Goal: Transaction & Acquisition: Purchase product/service

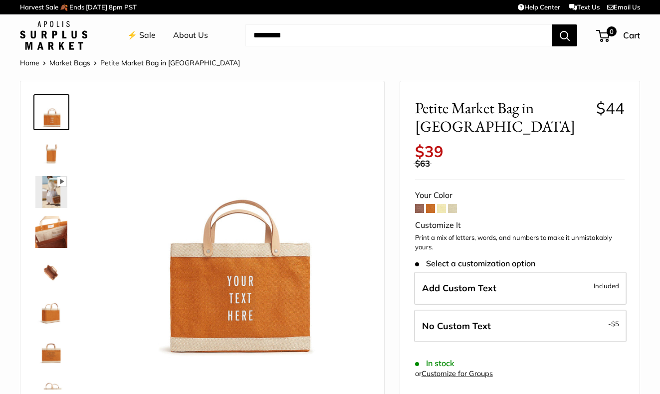
click at [444, 204] on span at bounding box center [441, 208] width 9 height 9
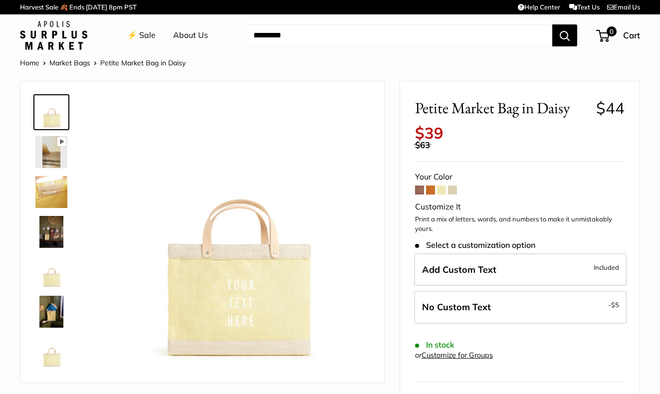
click at [453, 192] on span at bounding box center [452, 190] width 9 height 9
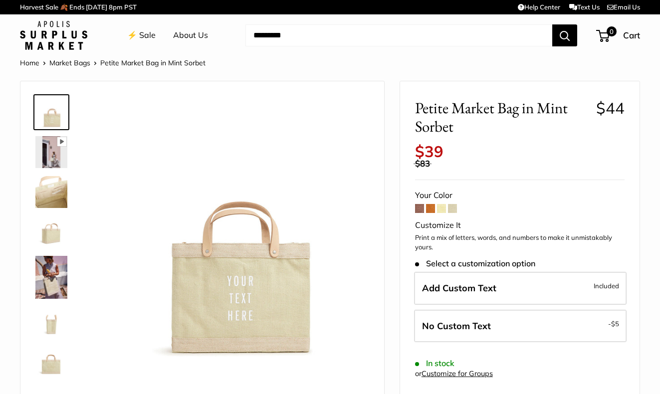
click at [441, 210] on span at bounding box center [441, 208] width 9 height 9
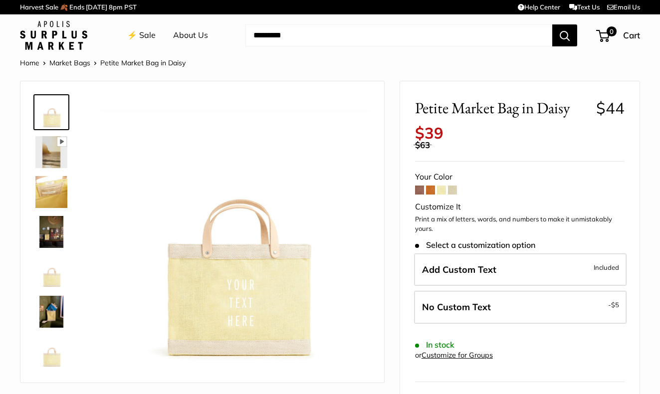
click at [421, 191] on span at bounding box center [419, 190] width 9 height 9
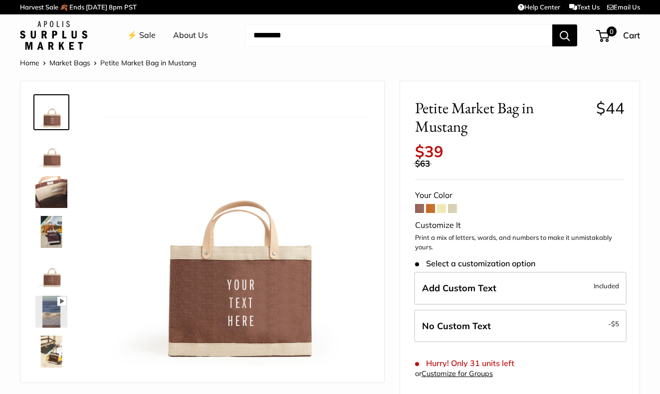
drag, startPoint x: 0, startPoint y: 0, endPoint x: 431, endPoint y: 208, distance: 478.2
click at [431, 208] on span at bounding box center [430, 208] width 9 height 9
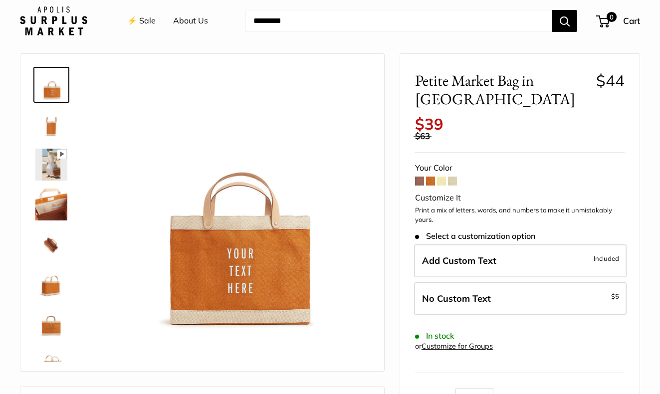
scroll to position [33, 0]
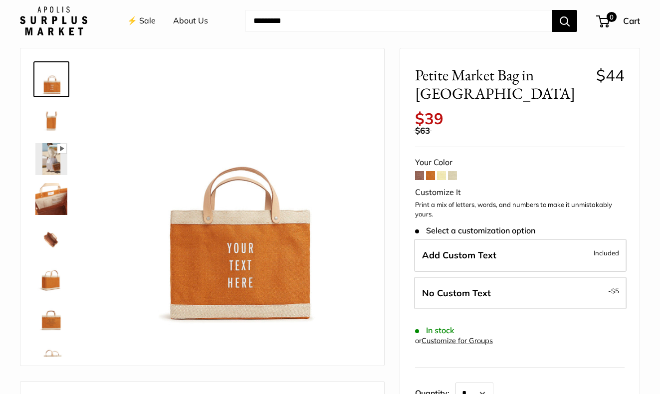
click at [443, 171] on span at bounding box center [441, 175] width 9 height 9
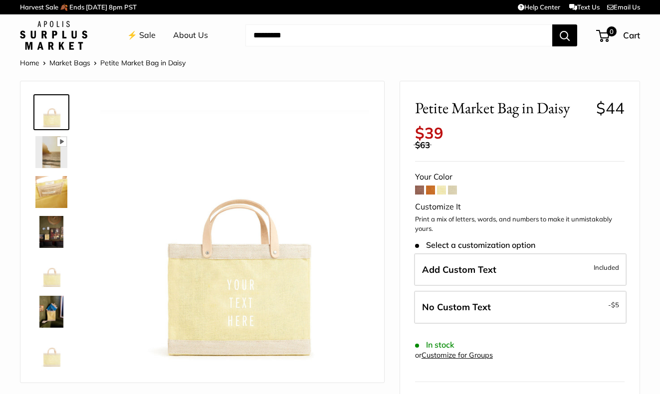
click at [454, 191] on span at bounding box center [452, 190] width 9 height 9
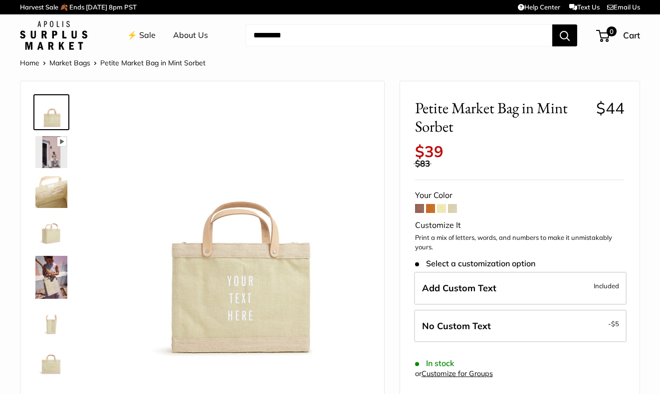
click at [422, 207] on span at bounding box center [419, 208] width 9 height 9
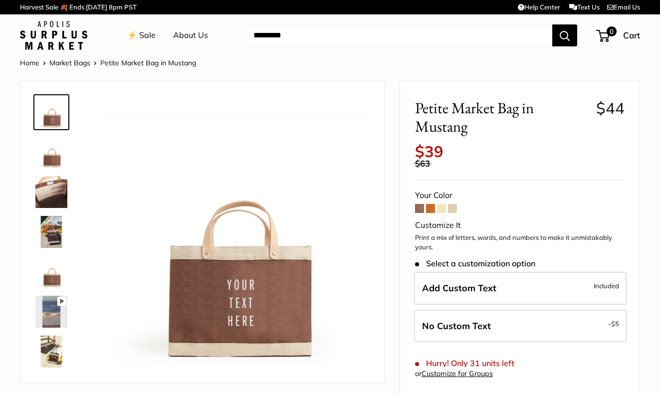
click at [53, 163] on img at bounding box center [51, 152] width 32 height 32
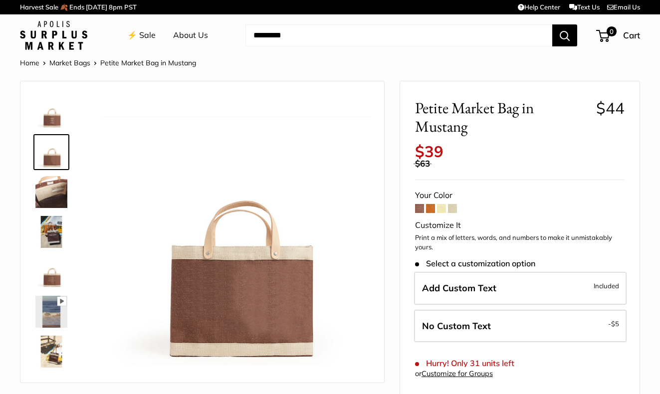
click at [51, 189] on img at bounding box center [51, 192] width 32 height 32
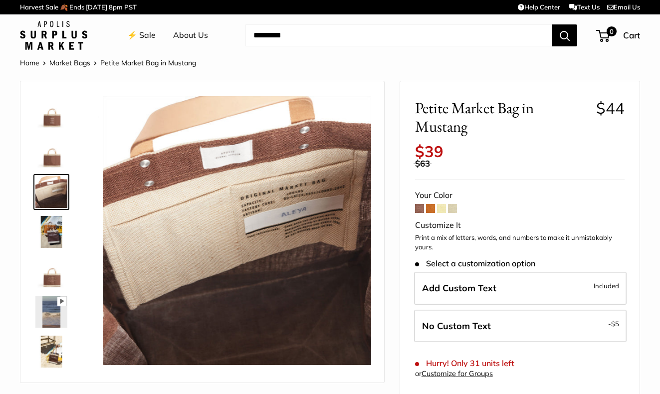
click at [51, 221] on img at bounding box center [51, 232] width 32 height 32
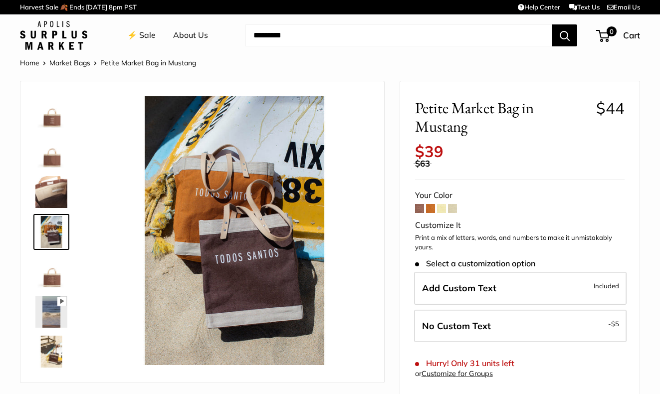
click at [51, 280] on img at bounding box center [51, 272] width 32 height 32
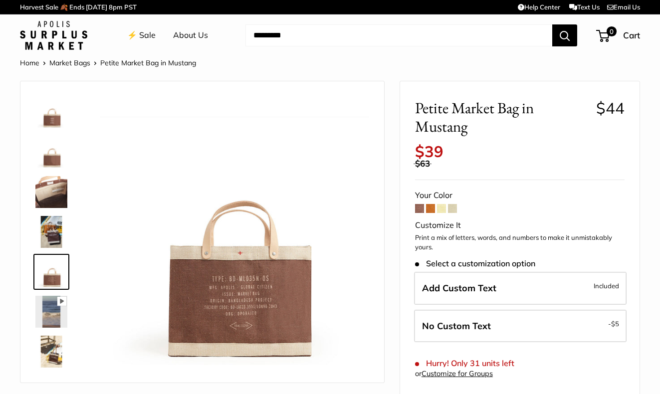
click at [422, 211] on span at bounding box center [419, 208] width 9 height 9
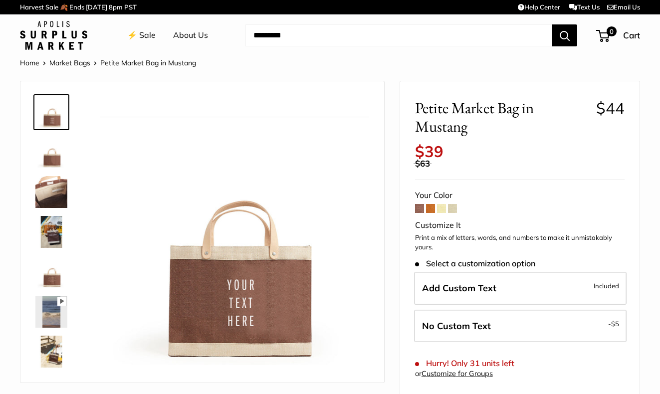
click at [432, 210] on span at bounding box center [430, 208] width 9 height 9
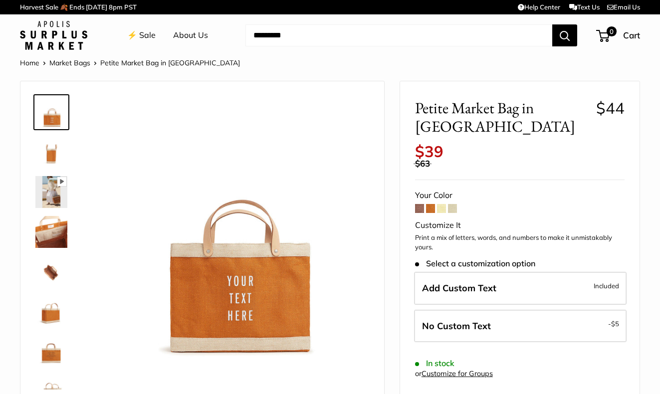
click at [443, 204] on span at bounding box center [441, 208] width 9 height 9
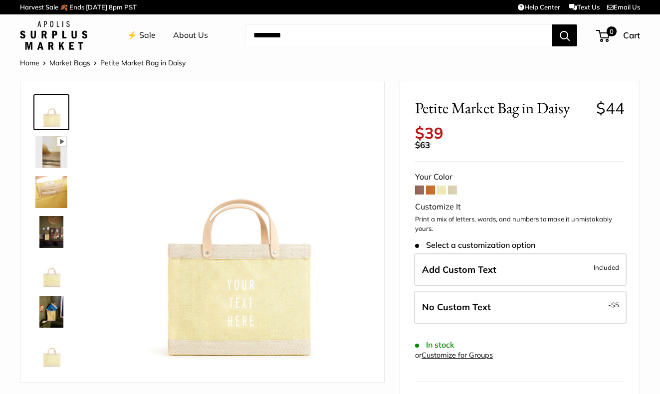
click at [454, 192] on span at bounding box center [452, 190] width 9 height 9
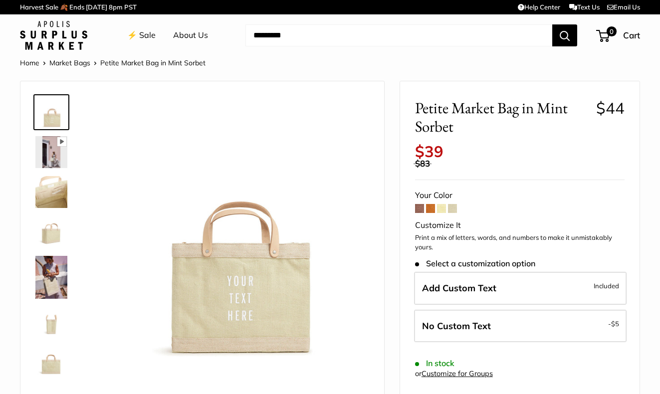
click at [59, 290] on img at bounding box center [51, 277] width 32 height 43
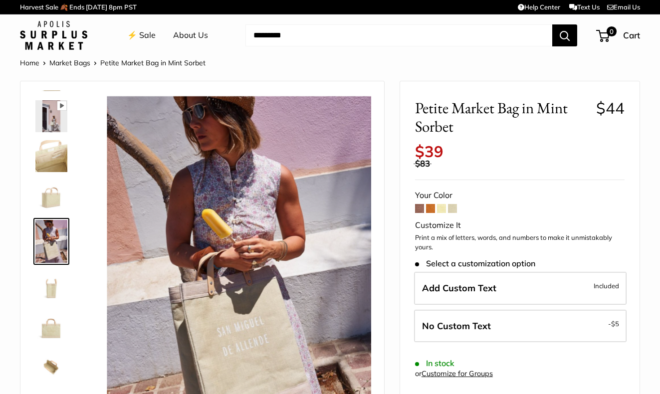
scroll to position [36, 0]
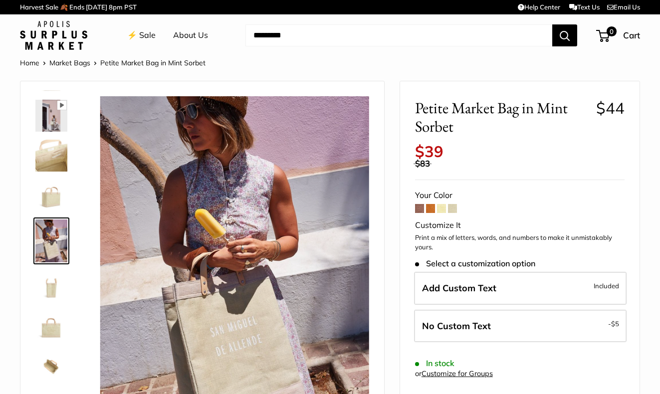
click at [418, 211] on span at bounding box center [419, 208] width 9 height 9
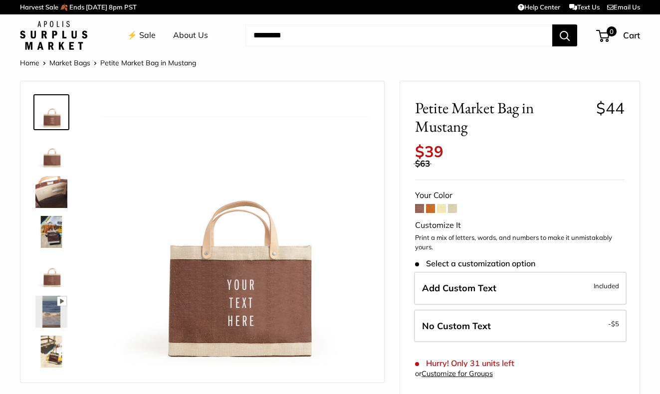
click at [57, 233] on img at bounding box center [51, 232] width 32 height 32
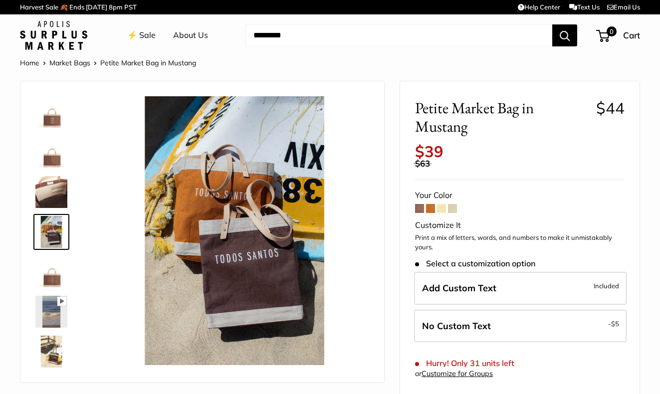
click at [48, 348] on img at bounding box center [51, 352] width 32 height 32
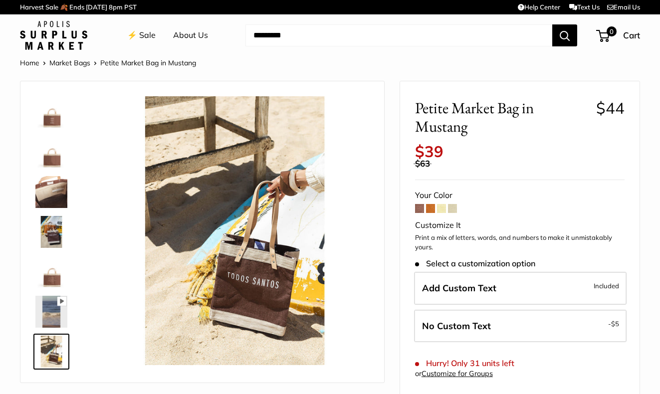
click at [57, 275] on img at bounding box center [51, 272] width 32 height 32
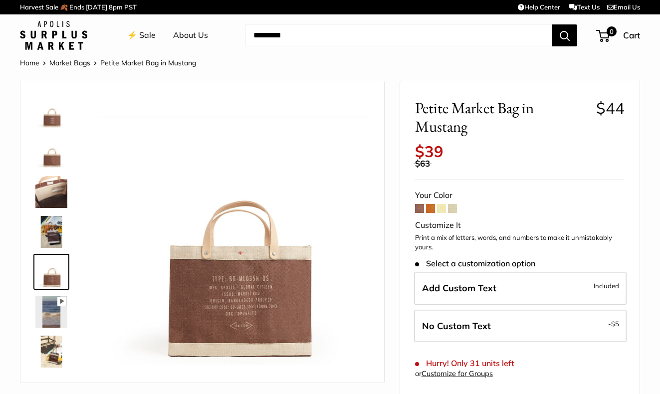
click at [430, 212] on span at bounding box center [430, 208] width 9 height 9
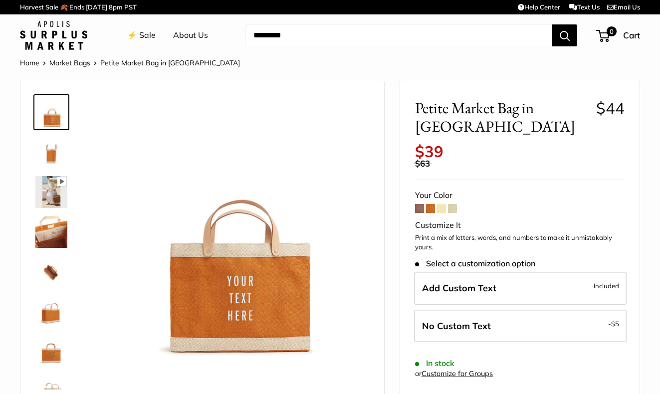
click at [46, 269] on img at bounding box center [51, 272] width 32 height 32
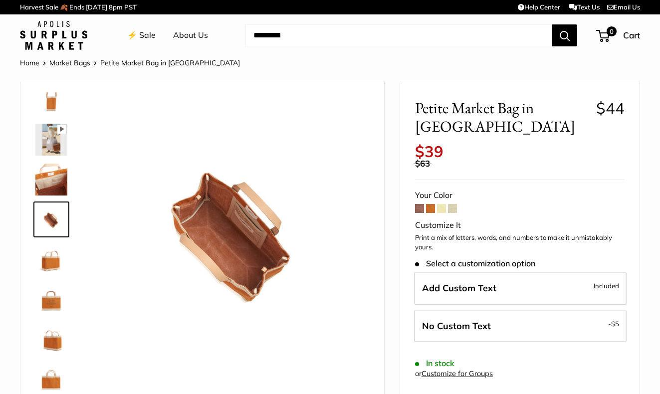
scroll to position [64, 0]
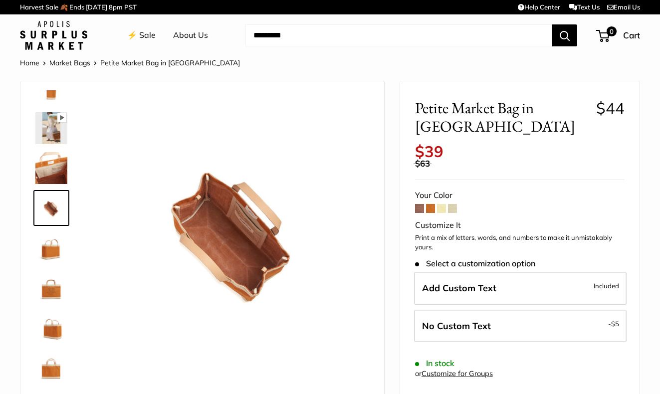
click at [62, 133] on img at bounding box center [51, 128] width 32 height 32
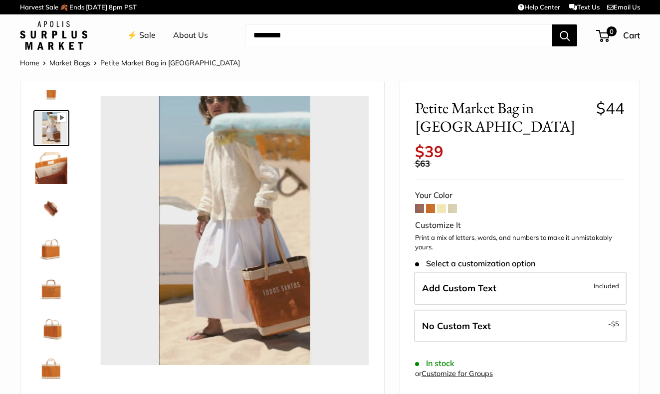
click at [58, 330] on img at bounding box center [51, 328] width 32 height 32
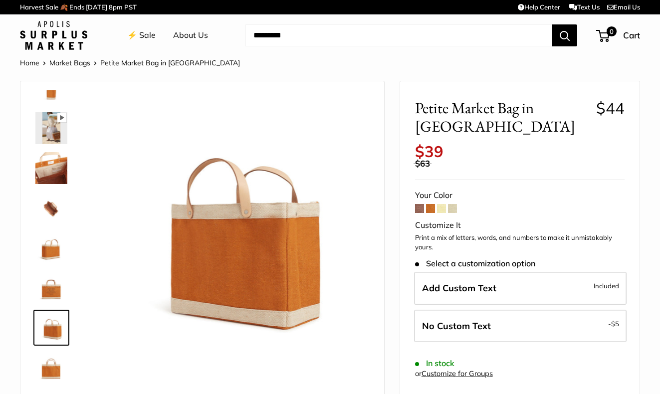
type input "*****"
click at [58, 283] on img at bounding box center [51, 288] width 32 height 32
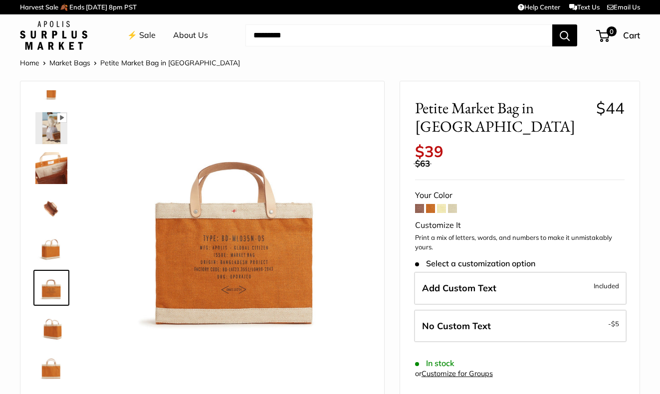
click at [453, 204] on span at bounding box center [452, 208] width 9 height 9
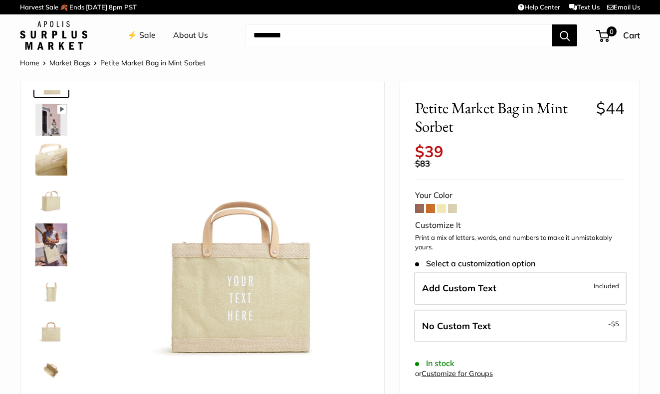
scroll to position [75, 0]
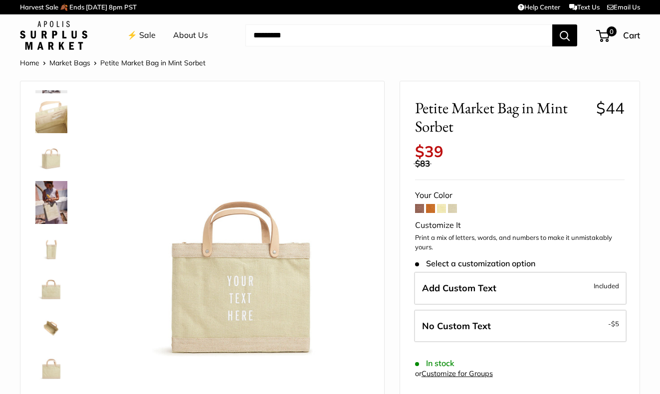
click at [51, 297] on img at bounding box center [51, 288] width 32 height 32
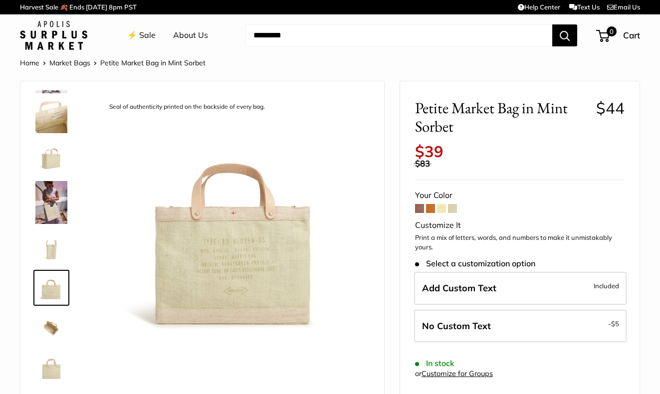
click at [51, 323] on img at bounding box center [51, 328] width 32 height 32
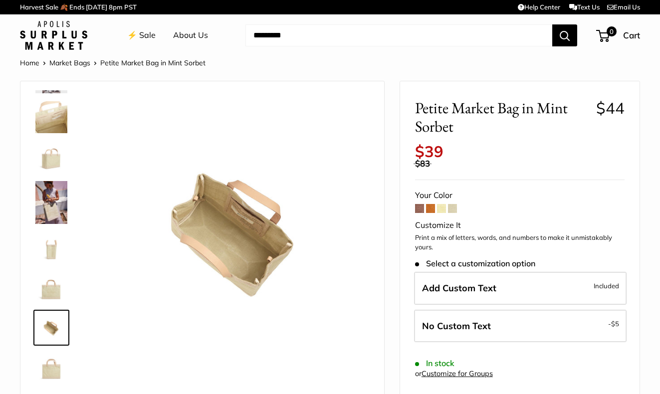
click at [441, 209] on span at bounding box center [441, 208] width 9 height 9
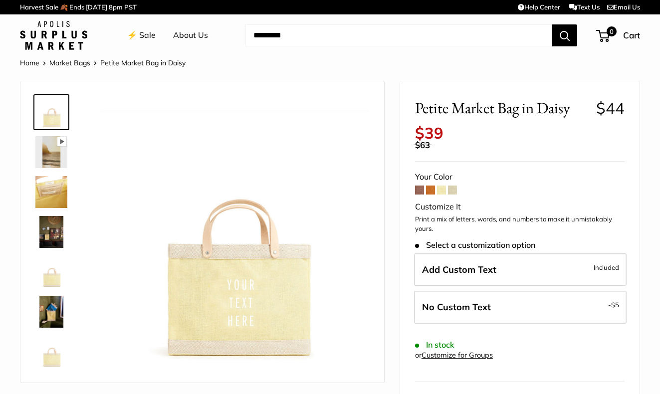
click at [54, 277] on img at bounding box center [51, 272] width 32 height 32
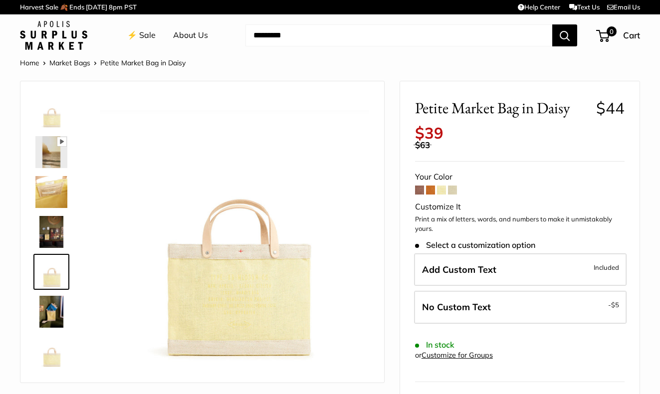
click at [423, 190] on span at bounding box center [419, 190] width 9 height 9
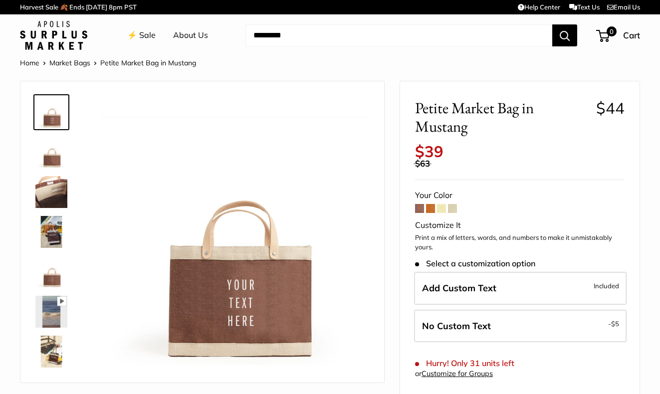
click at [46, 290] on link at bounding box center [51, 272] width 36 height 36
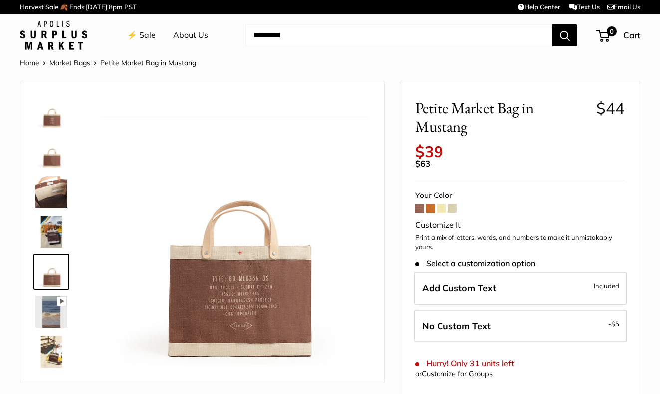
click at [58, 152] on img at bounding box center [51, 152] width 32 height 32
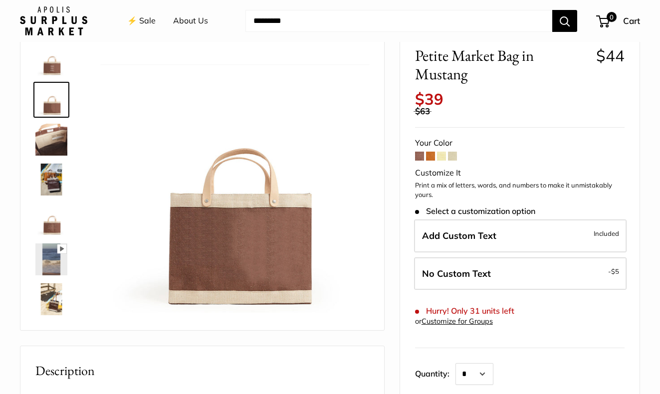
scroll to position [68, 0]
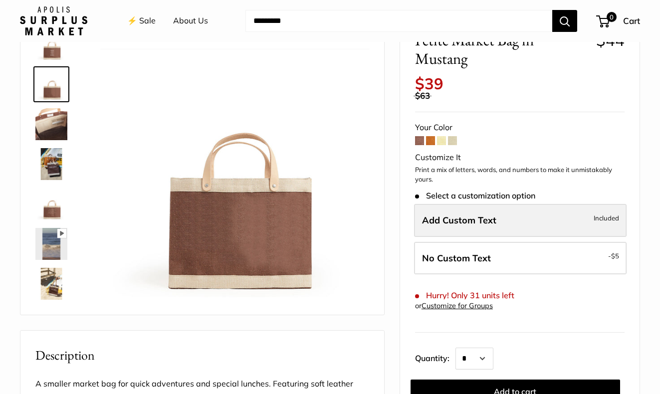
click at [470, 222] on span "Add Custom Text" at bounding box center [459, 220] width 74 height 11
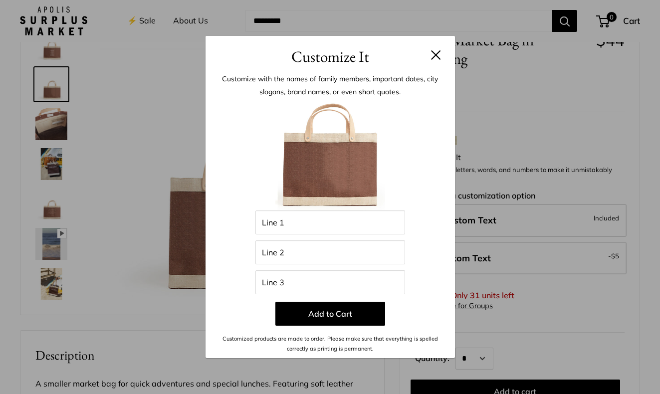
click at [436, 50] on button at bounding box center [436, 55] width 10 height 10
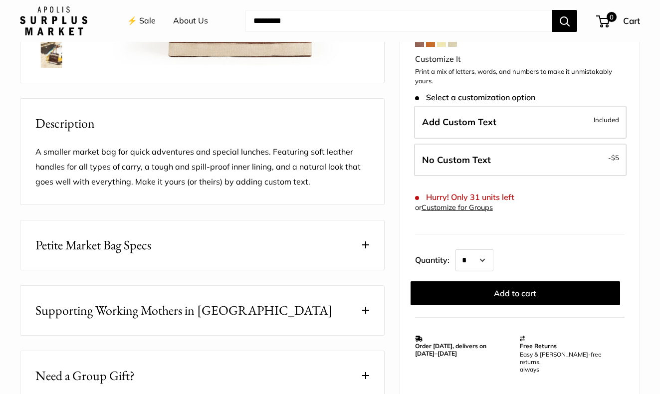
scroll to position [53, 0]
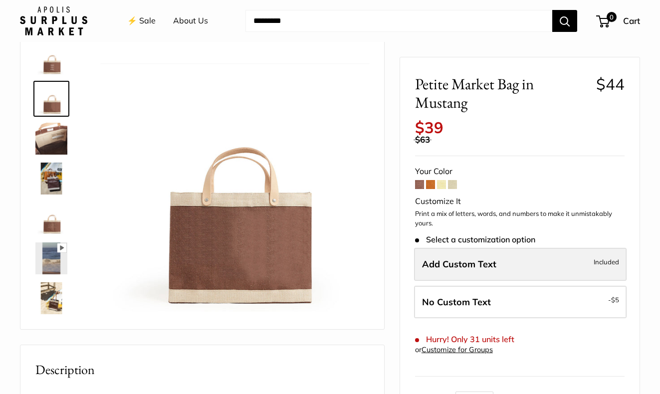
click at [446, 266] on span "Add Custom Text" at bounding box center [459, 263] width 74 height 11
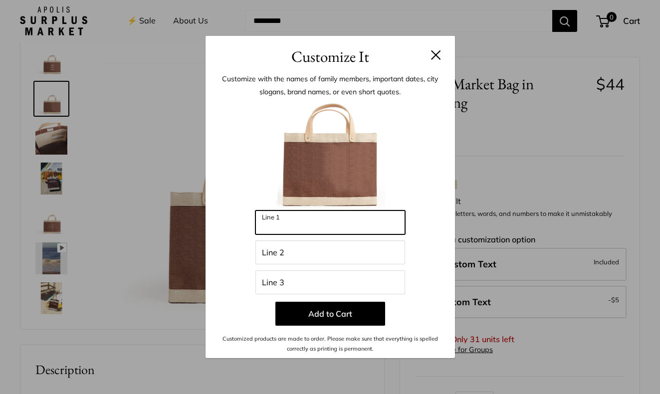
click at [326, 228] on input "Line 1" at bounding box center [330, 223] width 150 height 24
type input "**********"
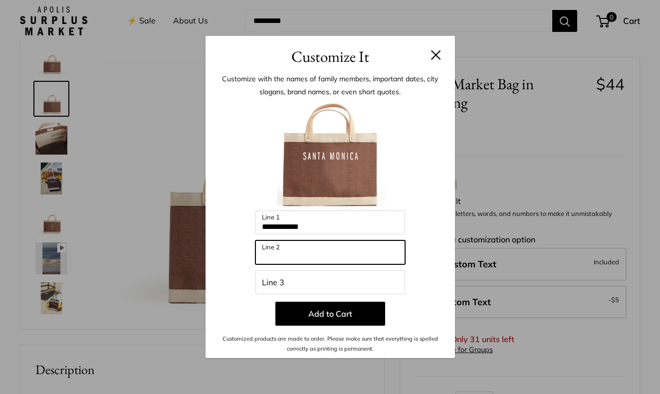
click at [285, 256] on input "Line 2" at bounding box center [330, 252] width 150 height 24
type input "*"
type input "**********"
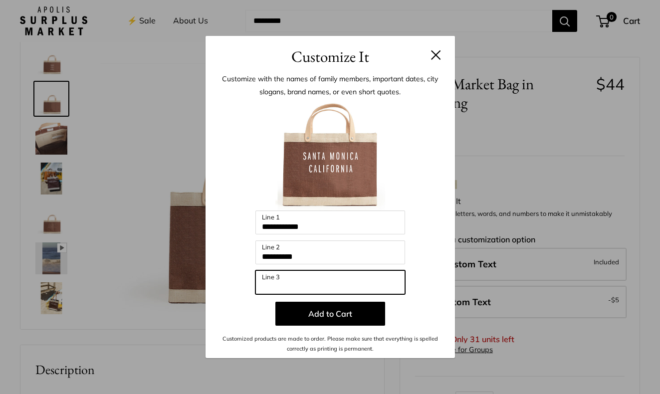
click at [275, 283] on input "Line 3" at bounding box center [330, 282] width 150 height 24
type input "***"
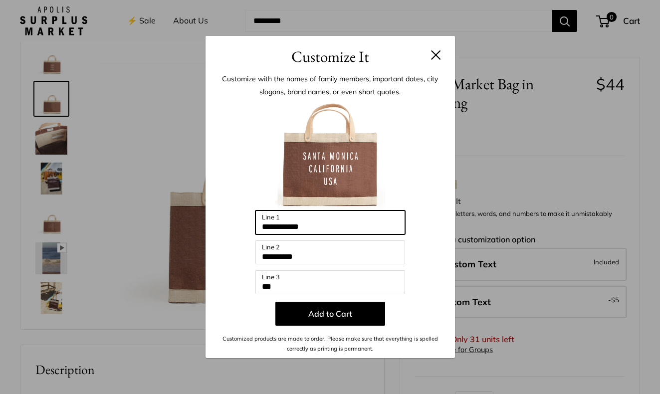
drag, startPoint x: 354, startPoint y: 225, endPoint x: 261, endPoint y: 228, distance: 92.8
click at [261, 228] on input "**********" at bounding box center [330, 223] width 150 height 24
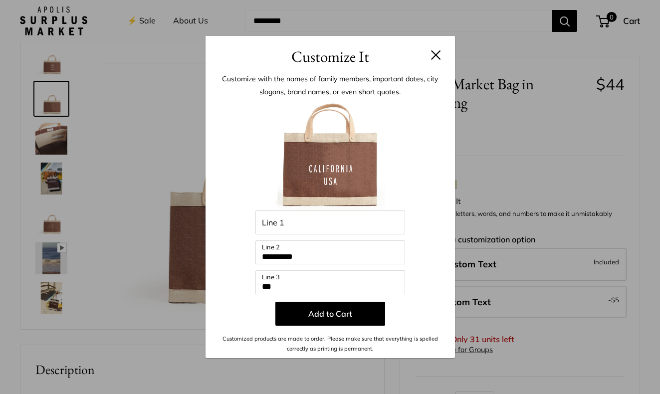
click at [438, 52] on button at bounding box center [436, 55] width 10 height 10
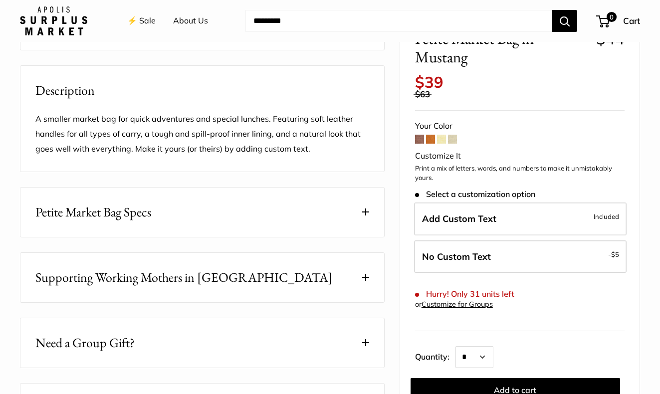
scroll to position [0, 0]
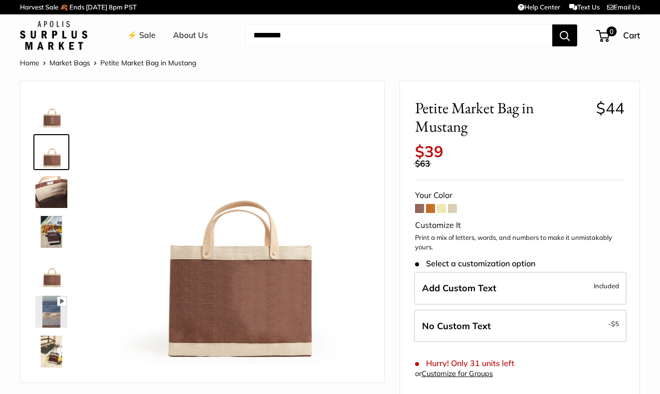
click at [48, 232] on img at bounding box center [51, 232] width 32 height 32
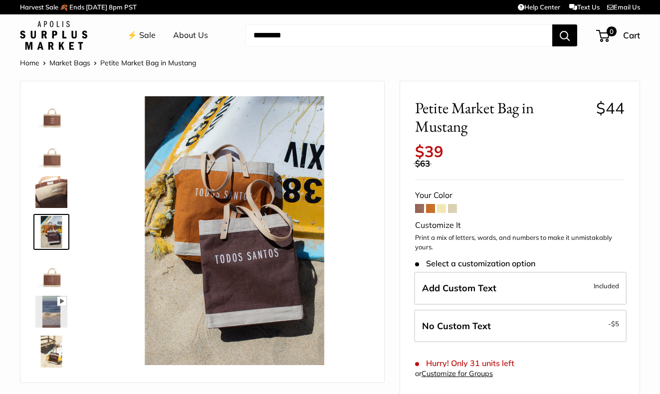
click at [52, 283] on img at bounding box center [51, 272] width 32 height 32
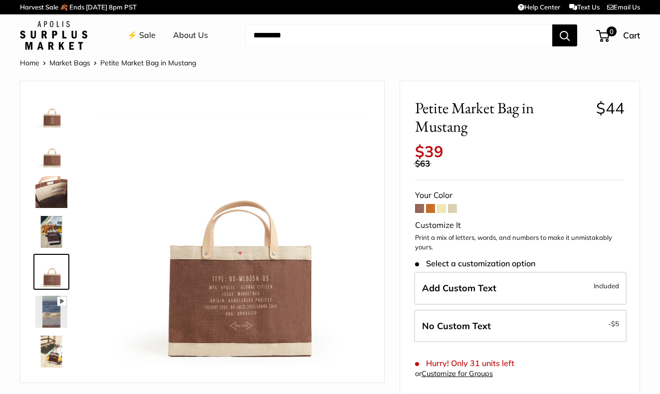
click at [56, 120] on img at bounding box center [51, 112] width 32 height 32
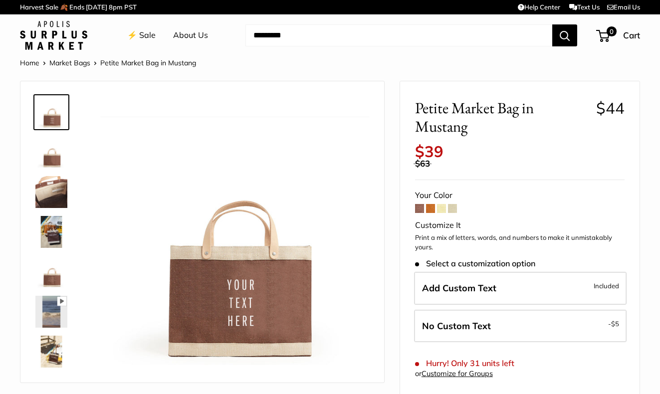
click at [64, 350] on img at bounding box center [51, 352] width 32 height 32
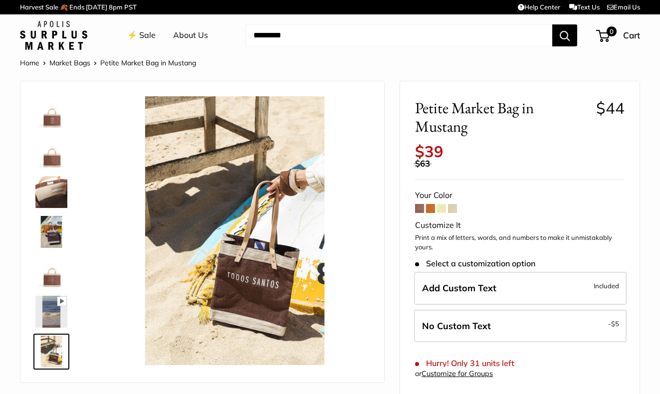
click at [432, 210] on span at bounding box center [430, 208] width 9 height 9
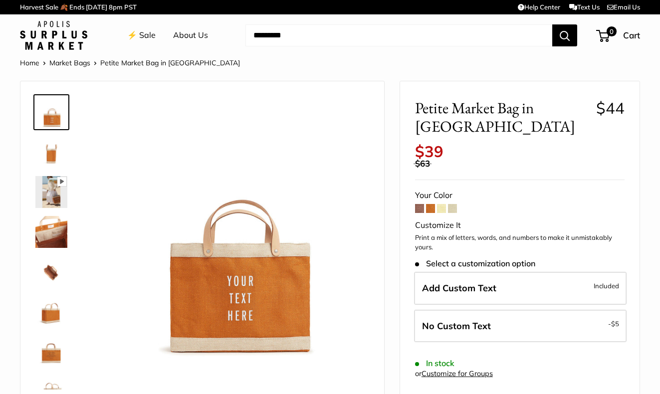
click at [59, 226] on img at bounding box center [51, 232] width 32 height 32
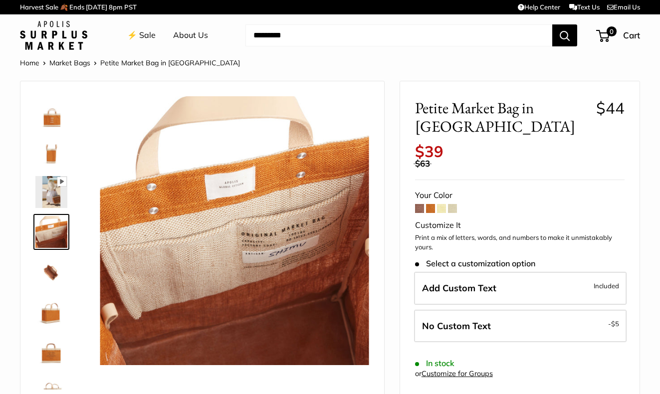
click at [52, 277] on img at bounding box center [51, 272] width 32 height 32
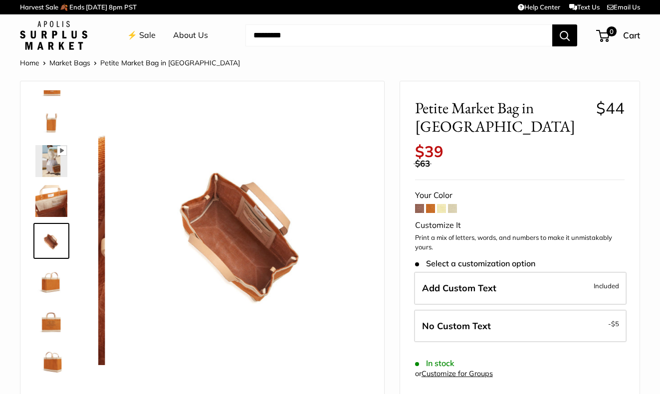
click at [53, 293] on img at bounding box center [51, 281] width 32 height 32
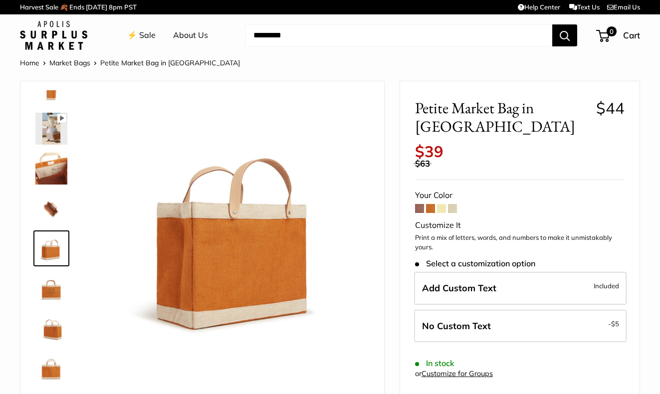
scroll to position [64, 0]
click at [53, 306] on div at bounding box center [55, 239] width 48 height 299
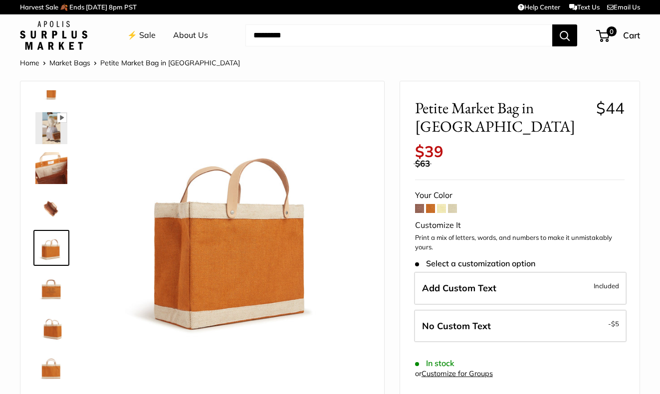
click at [57, 325] on img at bounding box center [51, 328] width 32 height 32
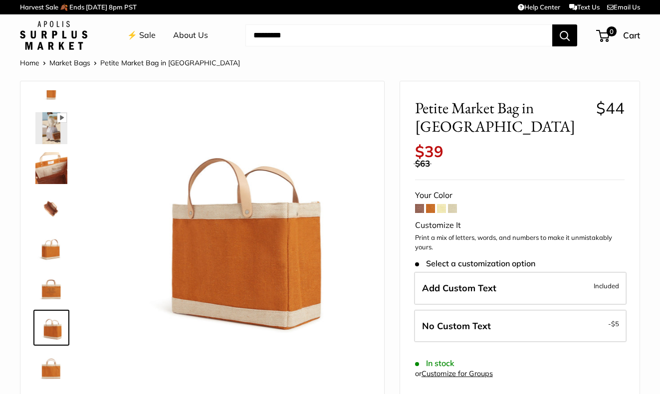
click at [56, 359] on img at bounding box center [51, 368] width 32 height 32
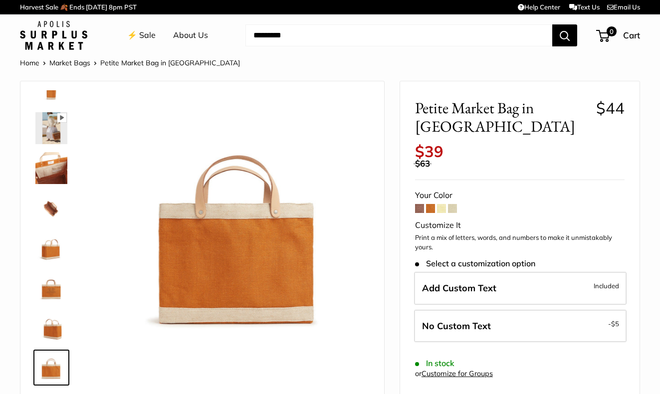
click at [57, 293] on img at bounding box center [51, 288] width 32 height 32
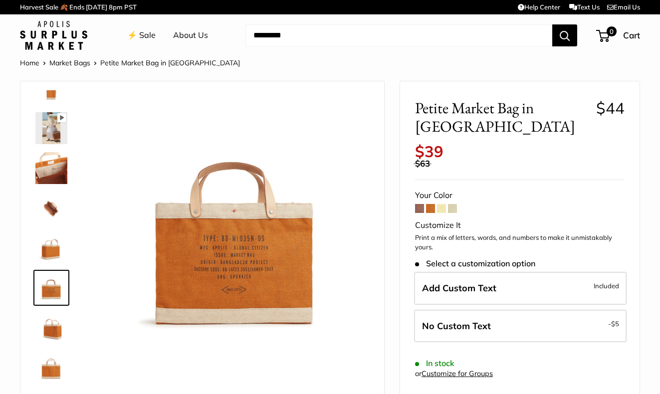
click at [55, 95] on img at bounding box center [51, 88] width 32 height 32
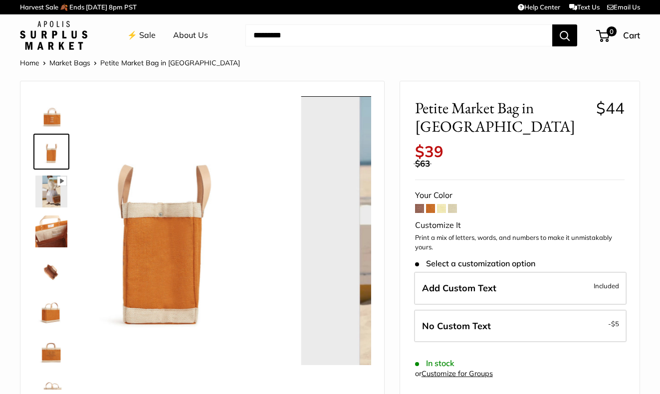
scroll to position [0, 0]
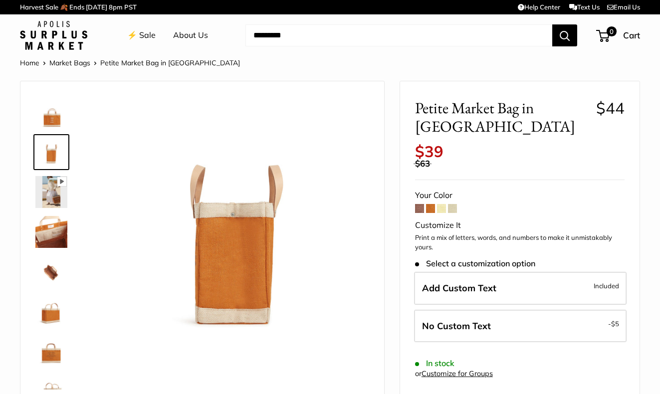
click at [60, 112] on img at bounding box center [51, 112] width 32 height 32
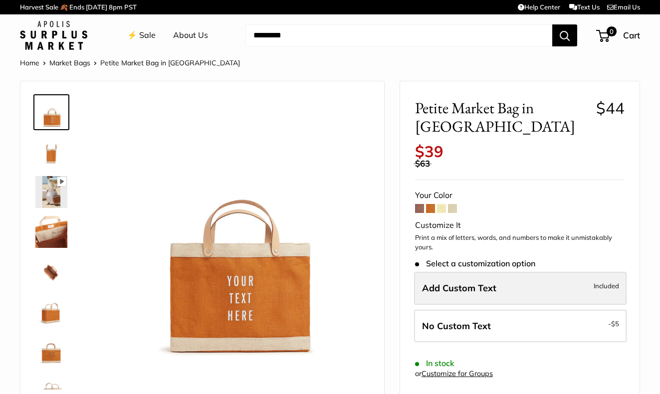
click at [473, 277] on label "Add Custom Text Included" at bounding box center [520, 288] width 213 height 33
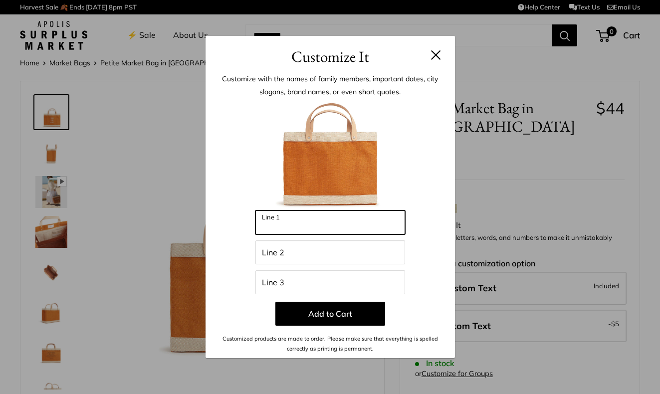
click at [332, 224] on input "Line 1" at bounding box center [330, 223] width 150 height 24
type input "******"
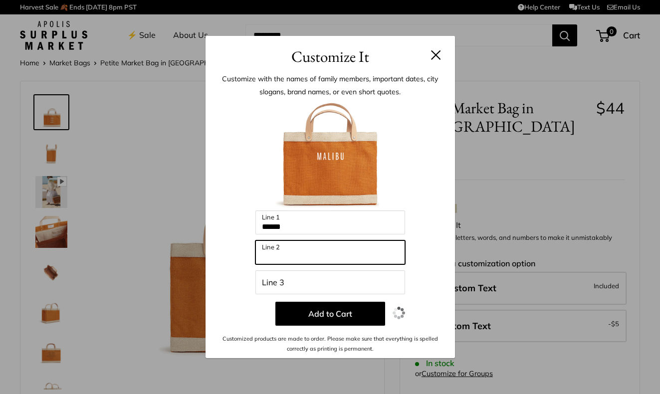
click at [332, 255] on input "Line 2" at bounding box center [330, 252] width 150 height 24
type input "**********"
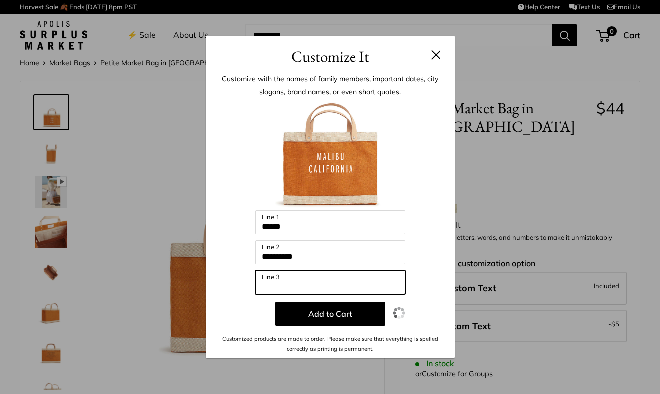
click at [323, 289] on input "Line 3" at bounding box center [330, 282] width 150 height 24
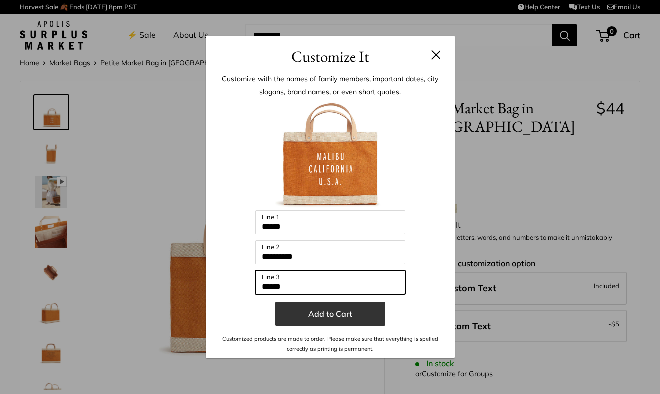
type input "******"
click at [338, 315] on button "Add to Cart" at bounding box center [330, 314] width 110 height 24
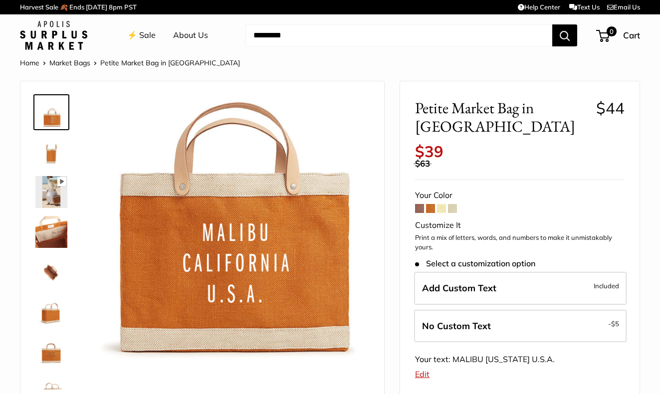
click at [337, 315] on img at bounding box center [234, 230] width 269 height 269
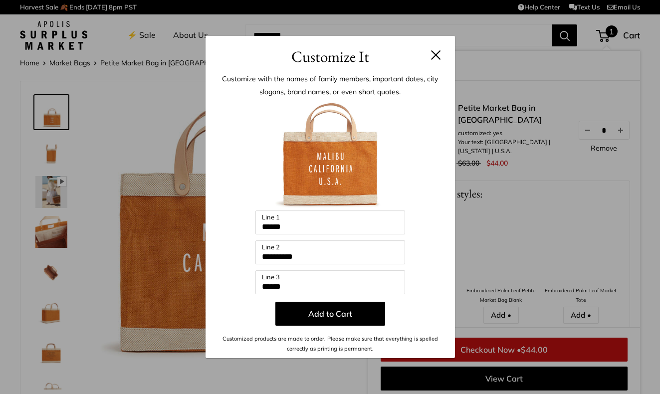
click at [436, 62] on h3 "Customize It" at bounding box center [331, 56] width 220 height 23
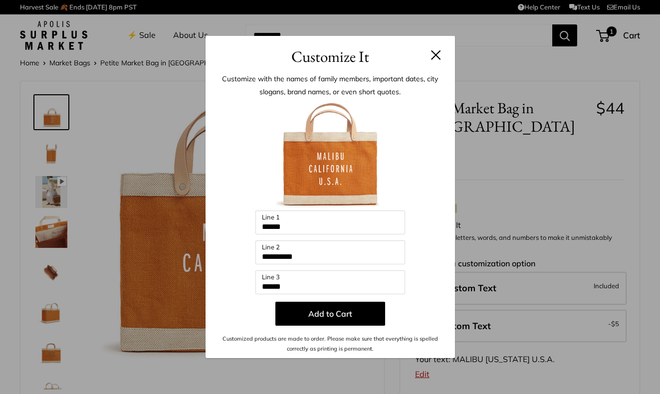
click at [438, 58] on button at bounding box center [436, 55] width 10 height 10
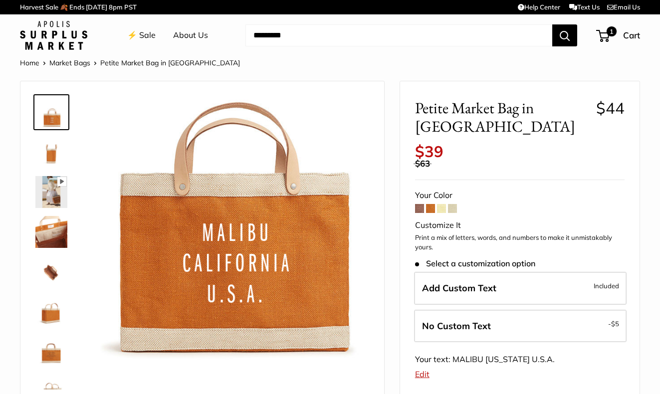
click at [423, 204] on span at bounding box center [419, 208] width 9 height 9
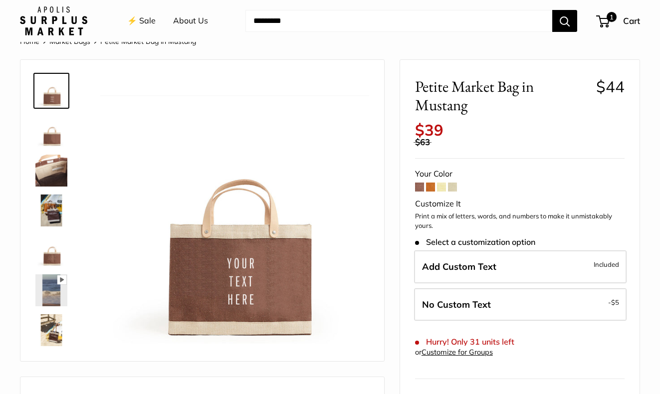
scroll to position [27, 0]
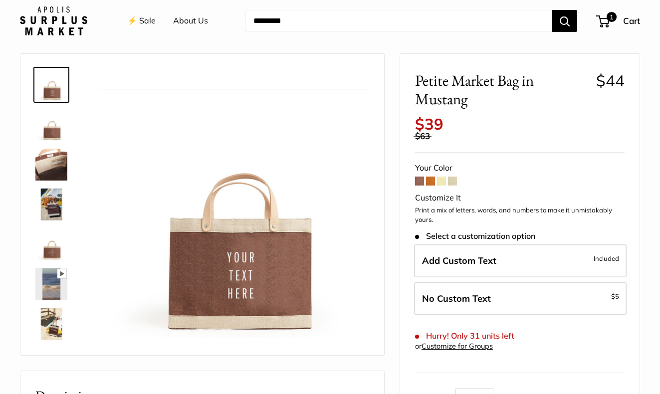
click at [461, 253] on label "Add Custom Text Included" at bounding box center [520, 260] width 213 height 33
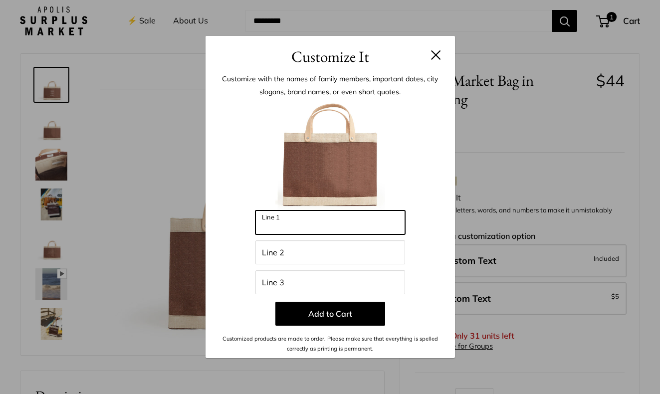
click at [303, 222] on input "Line 1" at bounding box center [330, 223] width 150 height 24
type input "******"
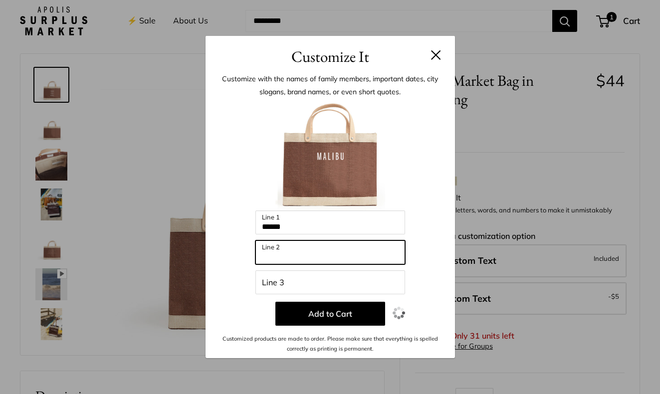
click at [290, 252] on input "Line 2" at bounding box center [330, 252] width 150 height 24
type input "**********"
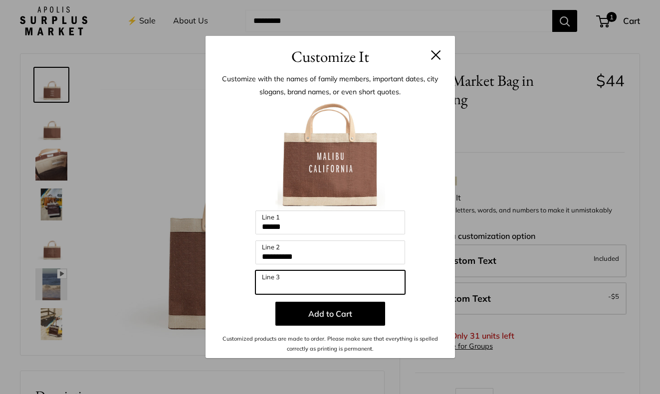
click at [278, 278] on input "Line 3" at bounding box center [330, 282] width 150 height 24
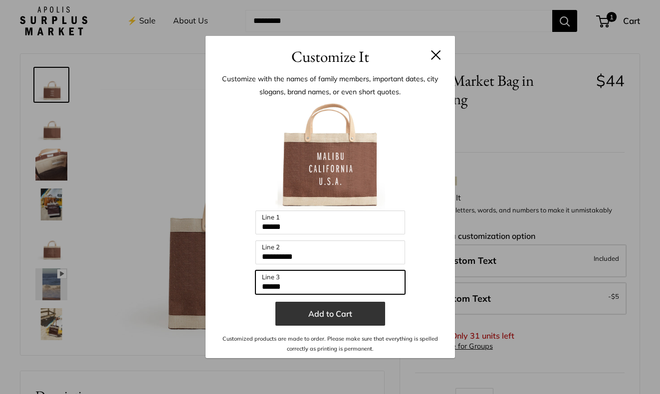
type input "******"
click at [309, 312] on button "Add to Cart" at bounding box center [330, 314] width 110 height 24
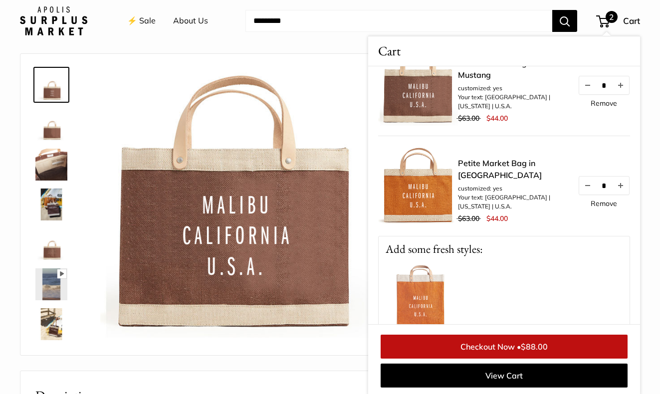
scroll to position [0, 0]
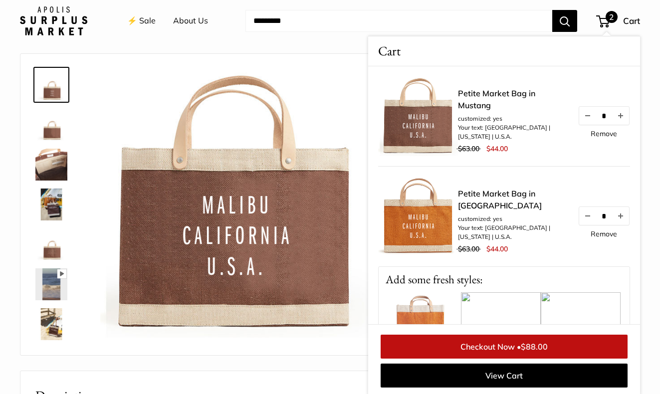
click at [498, 346] on link "Checkout Now • $88.00" at bounding box center [504, 347] width 247 height 24
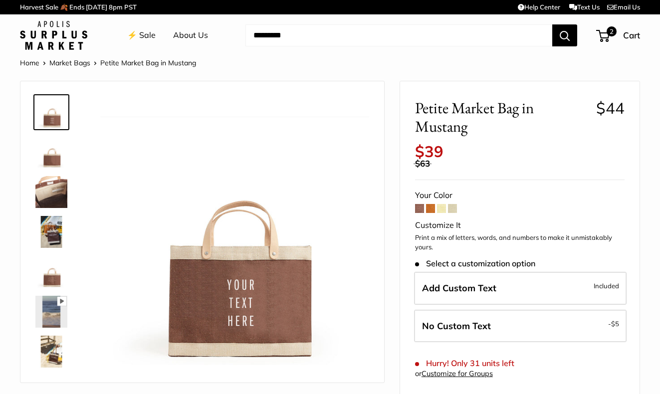
scroll to position [27, 0]
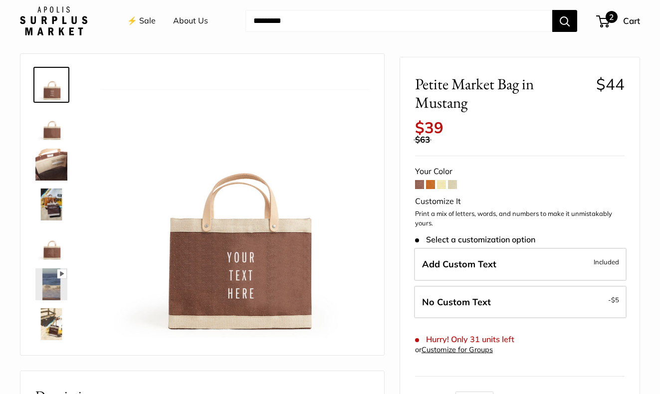
click at [607, 22] on span "2" at bounding box center [602, 21] width 13 height 12
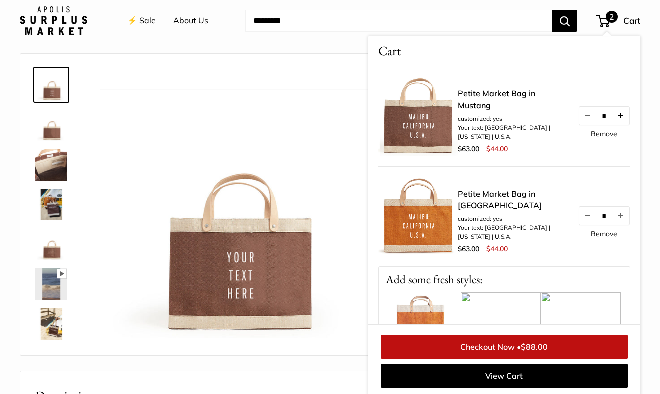
click at [625, 114] on button "Increase quantity by 1" at bounding box center [620, 116] width 17 height 18
click at [515, 346] on link "Checkout Now • $132.00" at bounding box center [504, 347] width 247 height 24
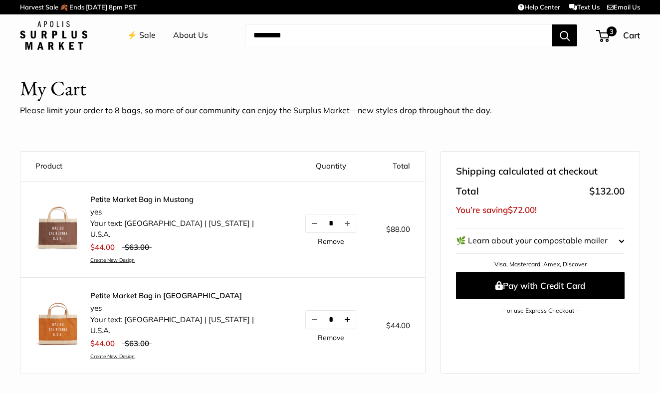
click at [339, 311] on button "Increase quantity by 1" at bounding box center [347, 320] width 17 height 18
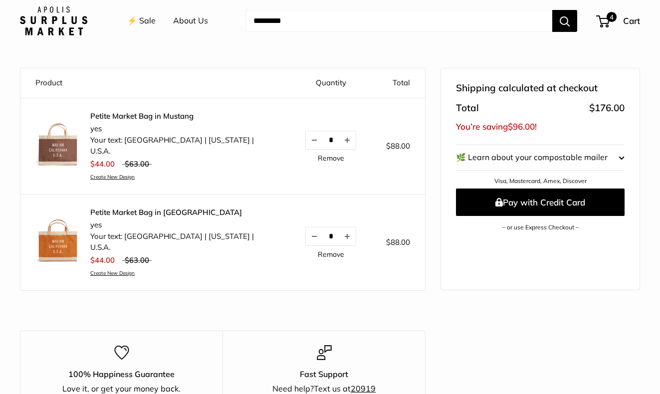
scroll to position [115, 0]
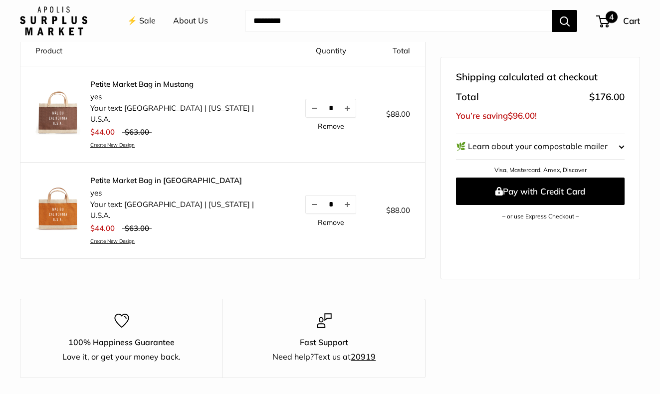
click at [629, 22] on span "Cart" at bounding box center [631, 20] width 17 height 10
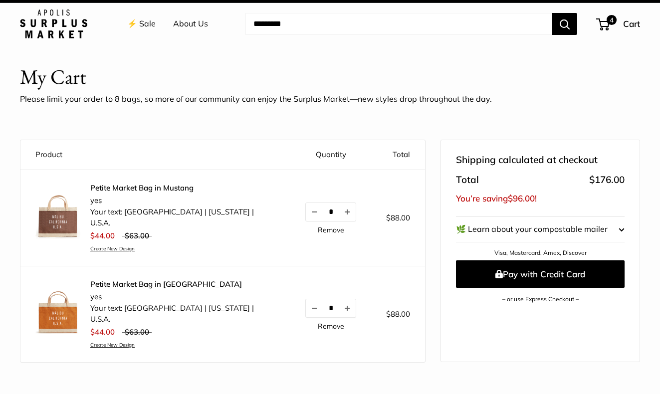
scroll to position [5, 0]
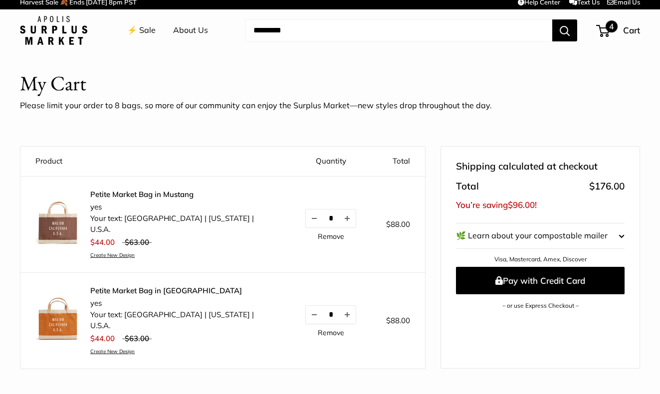
click at [603, 33] on span "4" at bounding box center [602, 31] width 13 height 12
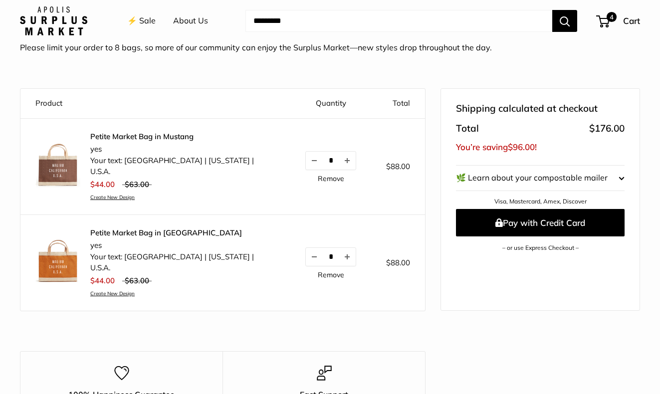
scroll to position [78, 0]
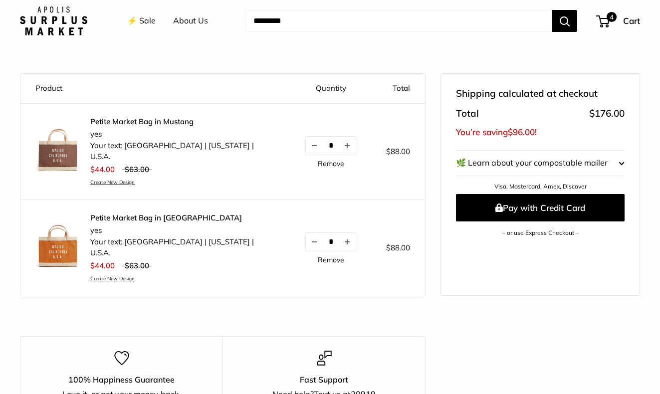
click at [618, 164] on button "🌿 Learn about your compostable mailer" at bounding box center [540, 163] width 169 height 25
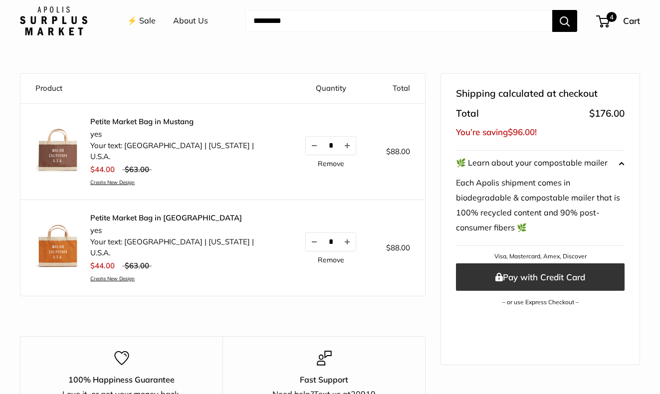
click at [550, 275] on button "Pay with Credit Card" at bounding box center [540, 276] width 169 height 27
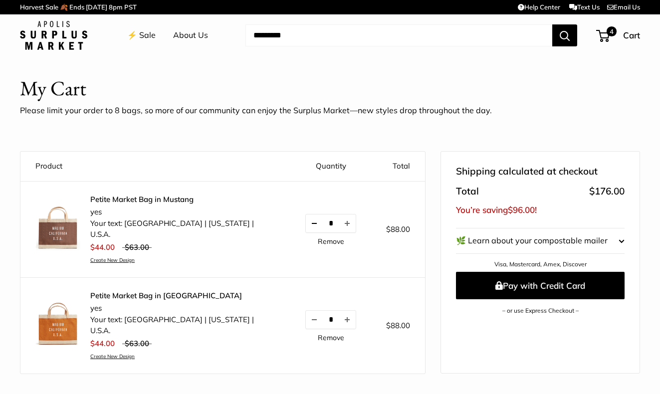
click at [306, 222] on button "Decrease quantity by 1" at bounding box center [314, 224] width 17 height 18
click at [306, 219] on button "Decrease quantity by 1" at bounding box center [314, 224] width 17 height 18
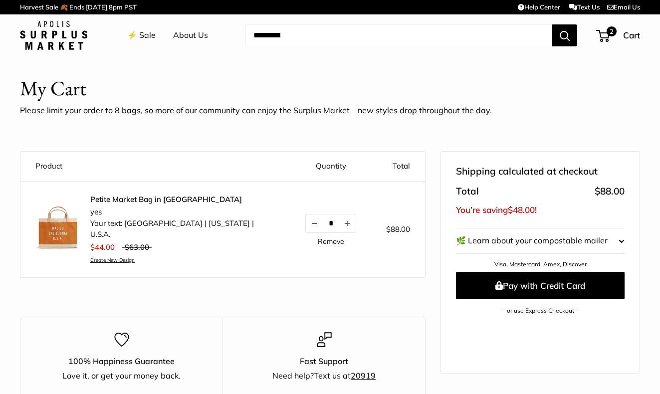
click at [298, 308] on div "100% Happiness Guarantee Love it, or get your money back. Fast Support Need hel…" at bounding box center [223, 352] width 406 height 89
click at [306, 216] on button "Decrease quantity by 1" at bounding box center [314, 224] width 17 height 18
click at [141, 34] on link "⚡️ Sale" at bounding box center [141, 35] width 28 height 15
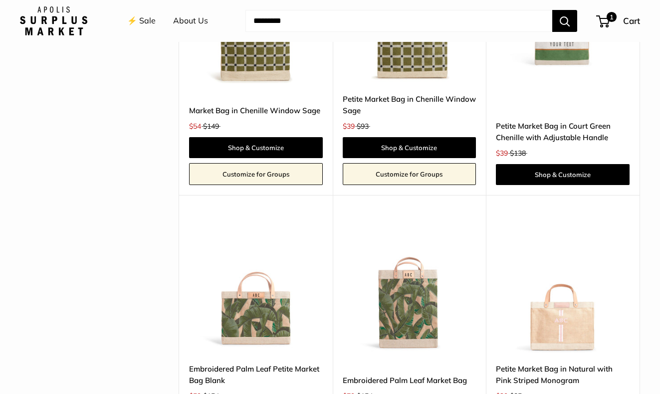
scroll to position [2650, 0]
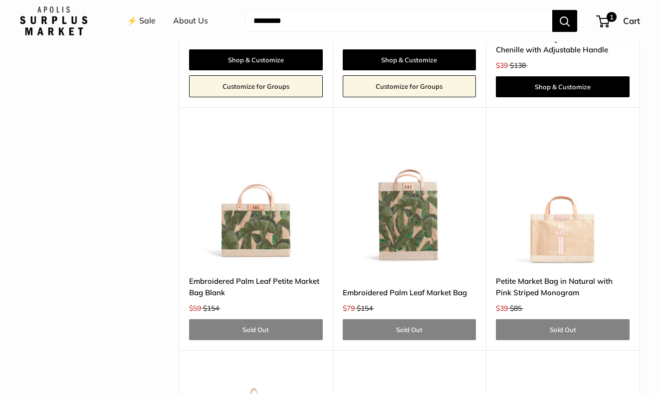
click at [0, 0] on img at bounding box center [0, 0] width 0 height 0
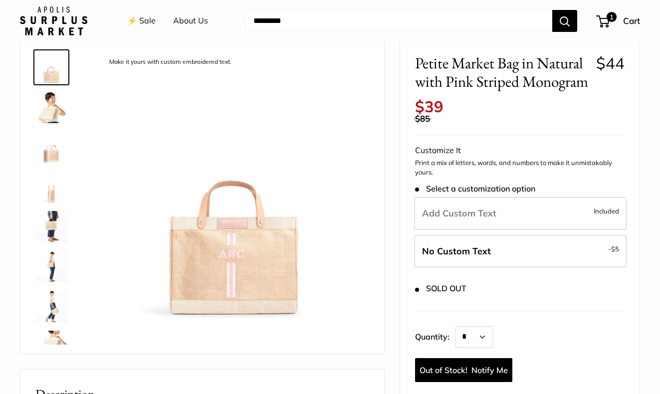
scroll to position [49, 0]
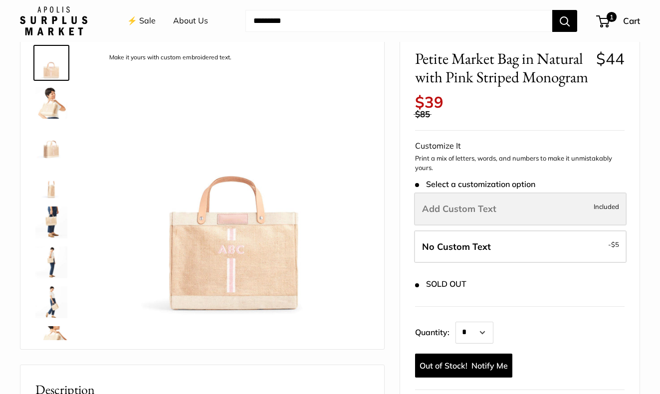
click at [454, 215] on span "Add Custom Text" at bounding box center [459, 208] width 74 height 11
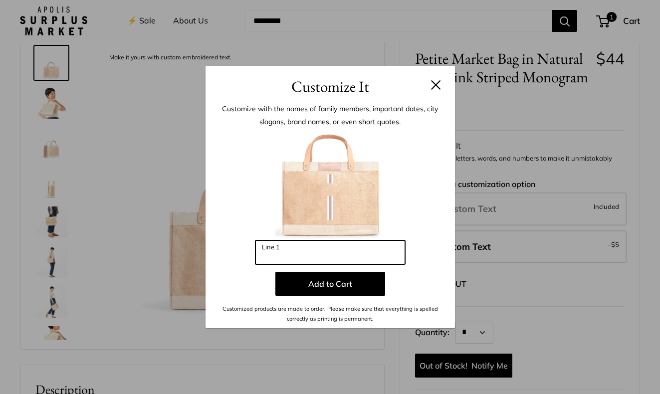
click at [326, 253] on input "Line 1" at bounding box center [330, 252] width 150 height 24
type input "*"
type input "***"
click at [516, 311] on div "Customize It Customize with the names of family members, important dates, city …" at bounding box center [330, 197] width 660 height 394
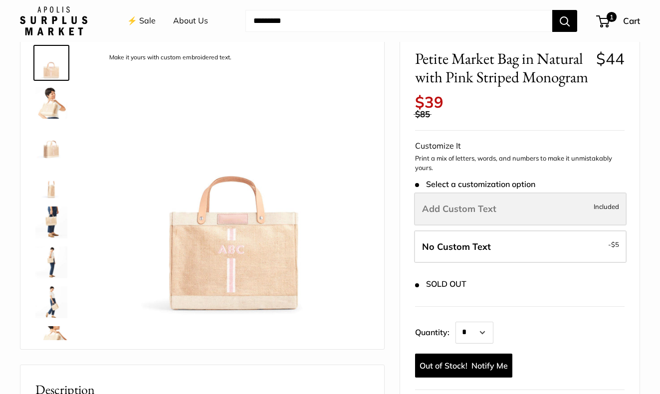
click at [443, 226] on label "Add Custom Text Included" at bounding box center [520, 209] width 213 height 33
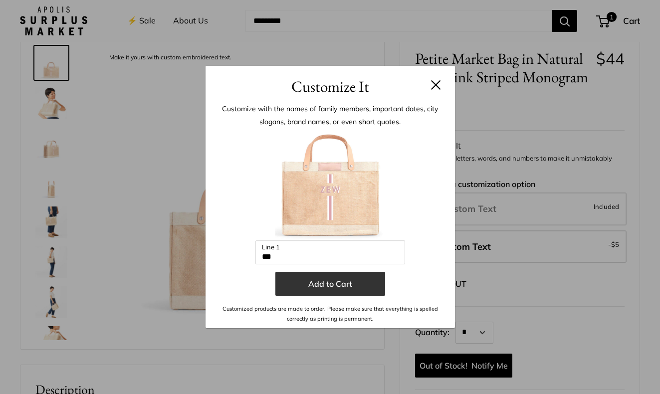
click at [334, 285] on button "Add to Cart" at bounding box center [330, 284] width 110 height 24
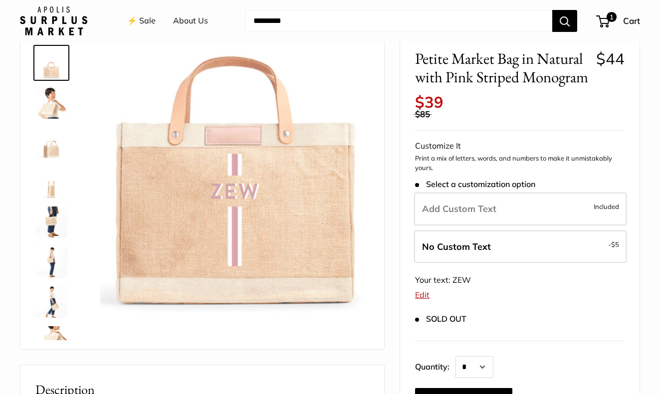
click at [57, 108] on img at bounding box center [51, 103] width 32 height 32
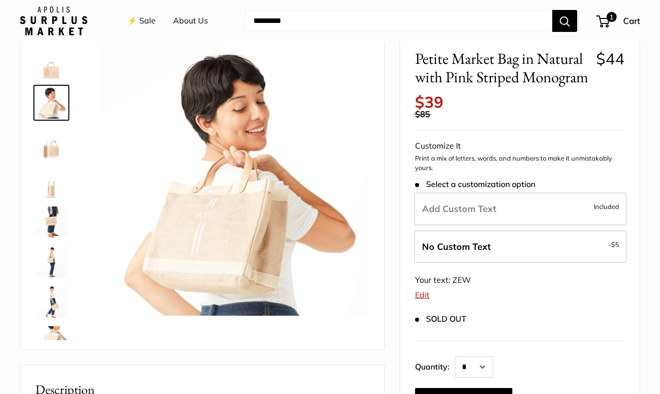
click at [54, 142] on img at bounding box center [51, 143] width 32 height 32
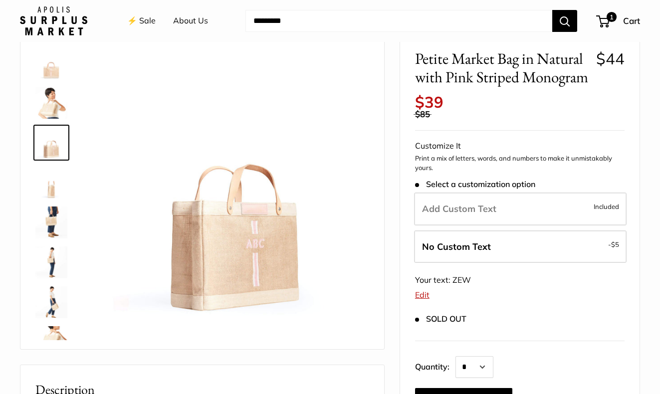
click at [52, 172] on img at bounding box center [51, 183] width 32 height 32
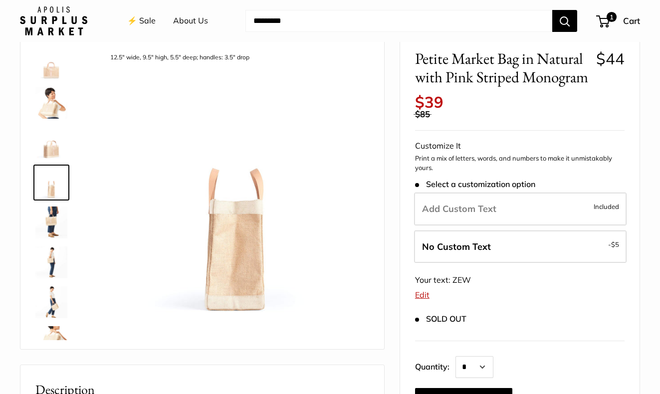
click at [51, 202] on div at bounding box center [55, 190] width 48 height 299
click at [51, 220] on img at bounding box center [51, 223] width 32 height 32
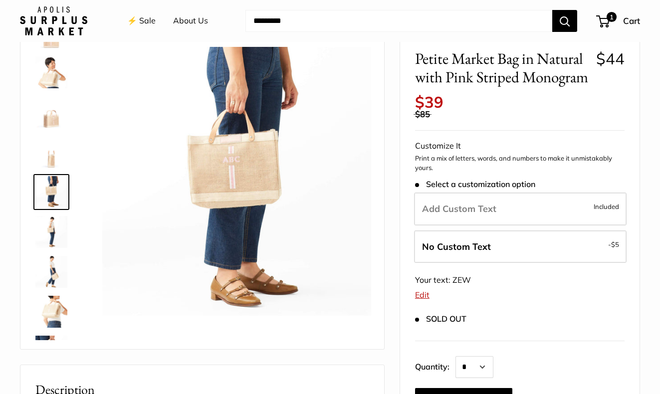
scroll to position [31, 0]
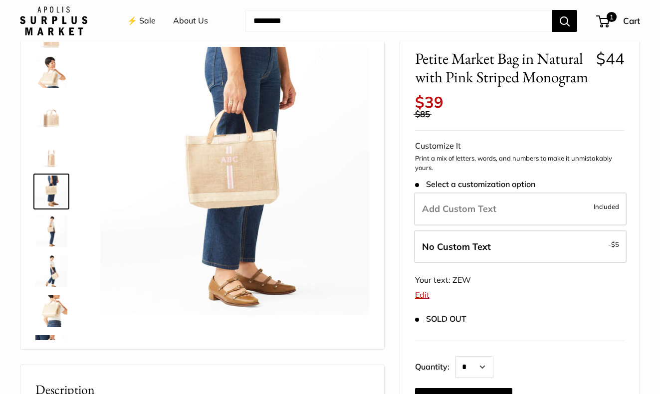
click at [54, 235] on img at bounding box center [51, 232] width 32 height 32
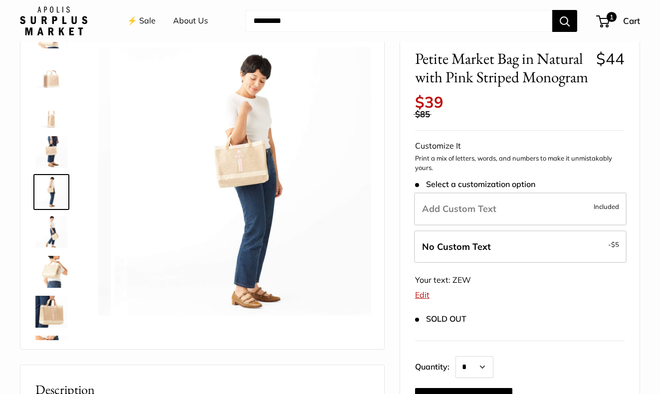
scroll to position [71, 0]
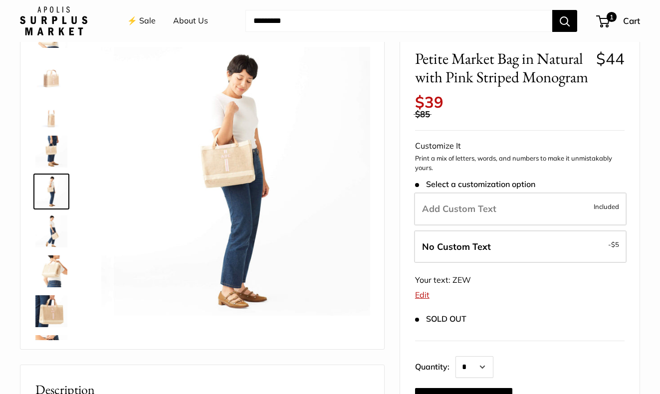
click at [55, 250] on div at bounding box center [55, 190] width 48 height 299
click at [51, 263] on img at bounding box center [51, 271] width 32 height 32
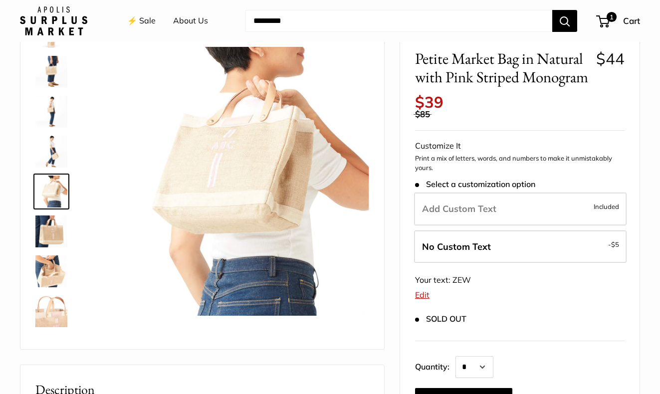
click at [59, 269] on img at bounding box center [51, 271] width 32 height 32
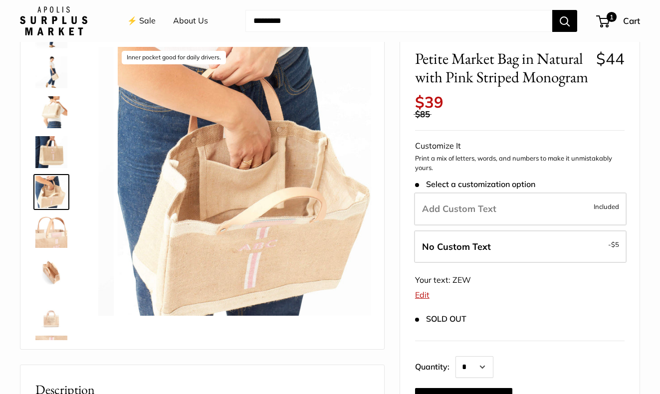
scroll to position [231, 0]
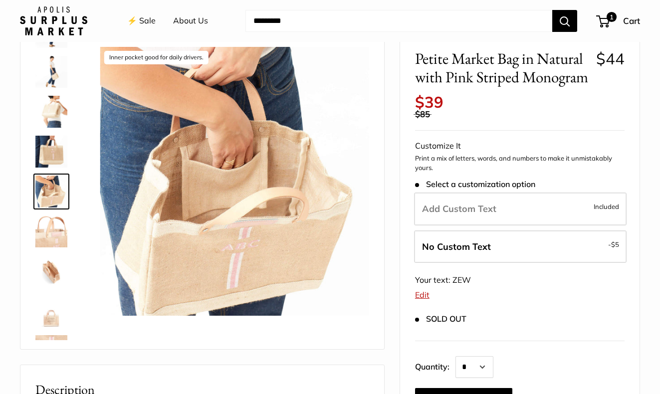
click at [61, 284] on img at bounding box center [51, 271] width 32 height 32
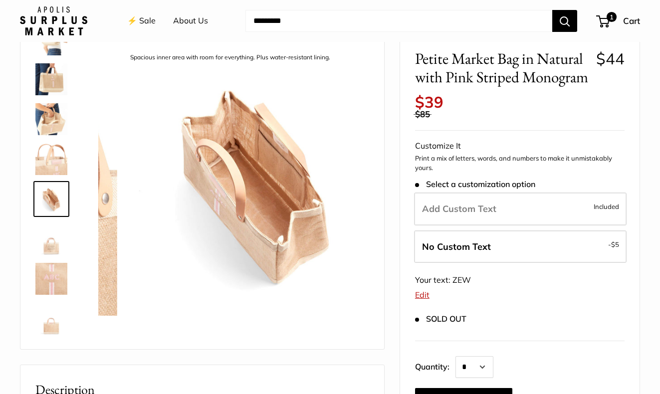
scroll to position [303, 0]
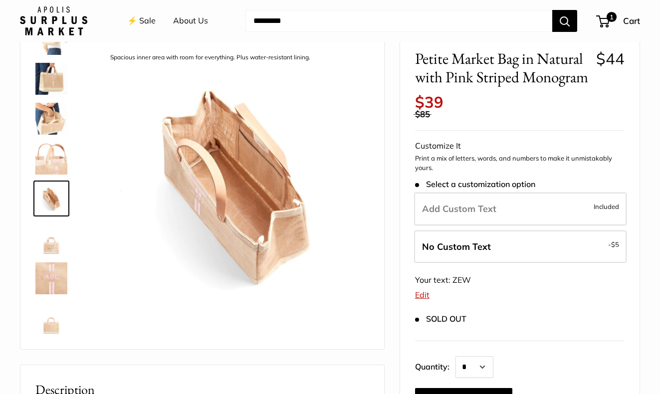
click at [56, 250] on img at bounding box center [51, 239] width 32 height 32
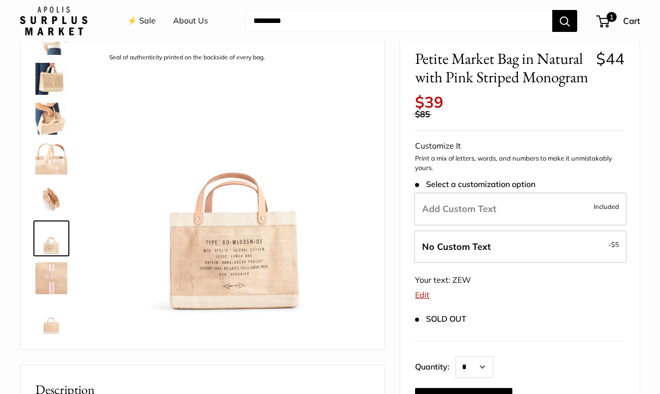
click at [50, 276] on img at bounding box center [51, 278] width 32 height 32
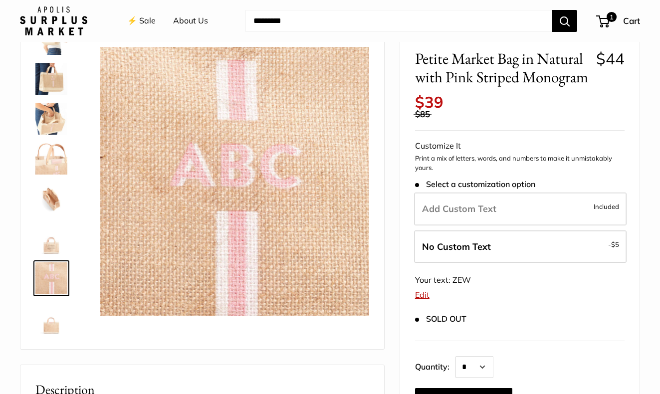
click at [56, 326] on img at bounding box center [51, 318] width 32 height 32
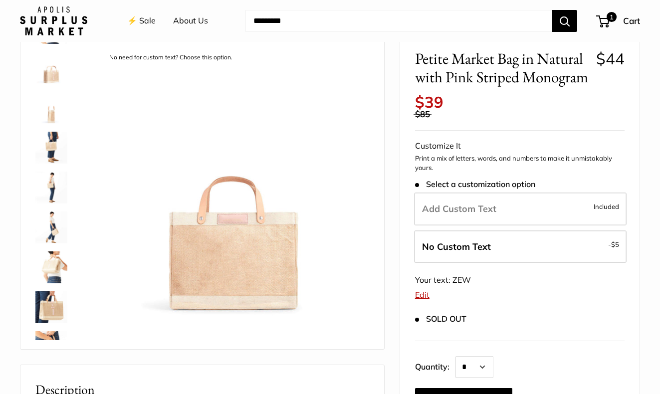
scroll to position [0, 0]
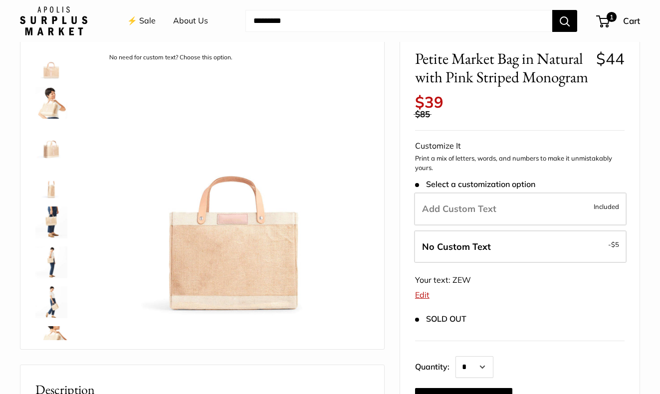
click at [54, 72] on img at bounding box center [51, 63] width 32 height 32
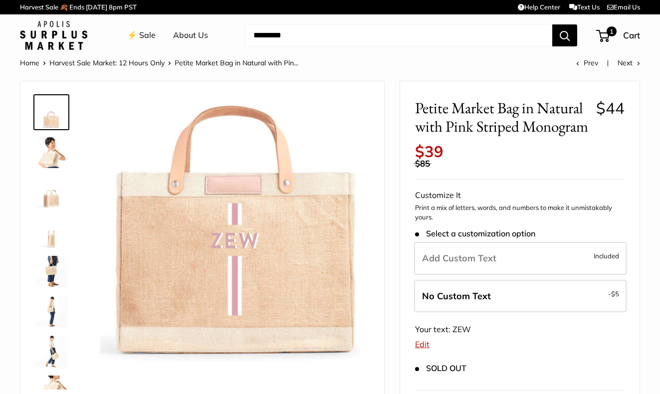
click at [143, 36] on link "⚡️ Sale" at bounding box center [141, 35] width 28 height 15
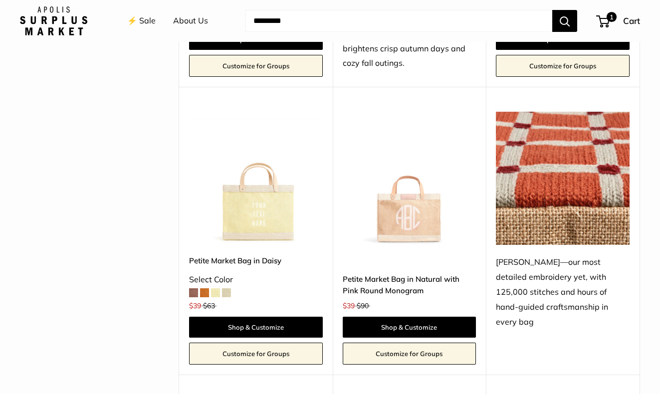
scroll to position [1846, 0]
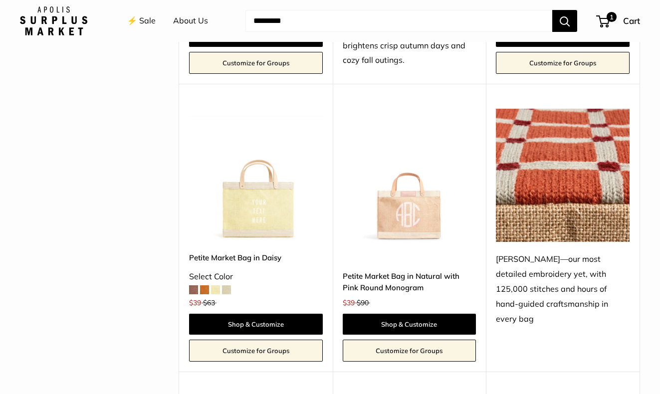
click at [0, 0] on img at bounding box center [0, 0] width 0 height 0
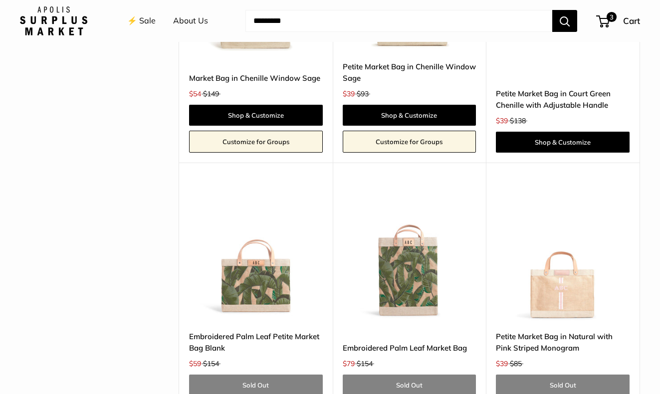
scroll to position [2598, 0]
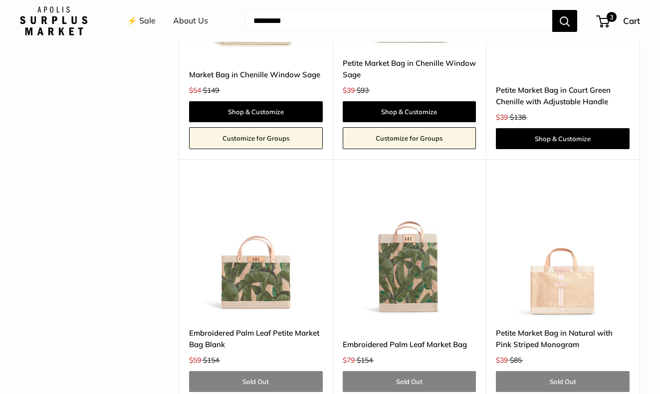
click at [0, 0] on img at bounding box center [0, 0] width 0 height 0
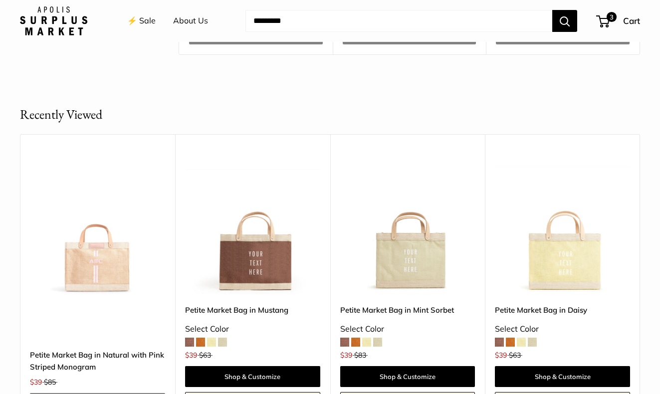
scroll to position [3191, 0]
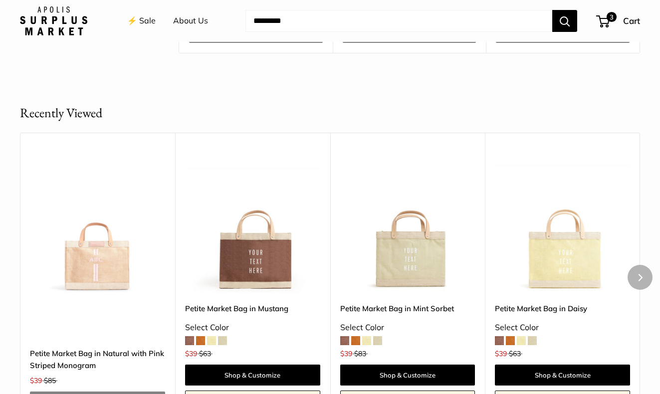
click at [0, 0] on img at bounding box center [0, 0] width 0 height 0
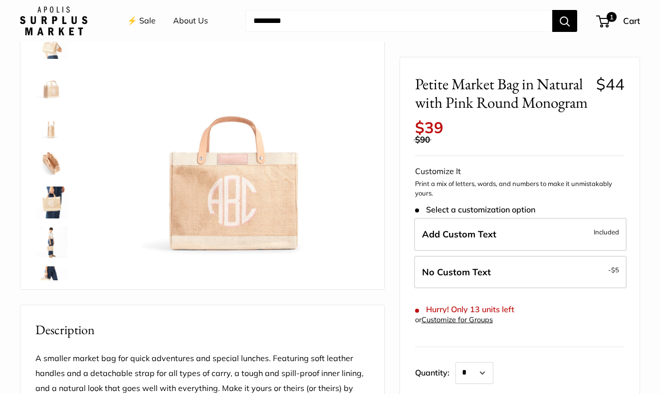
scroll to position [109, 0]
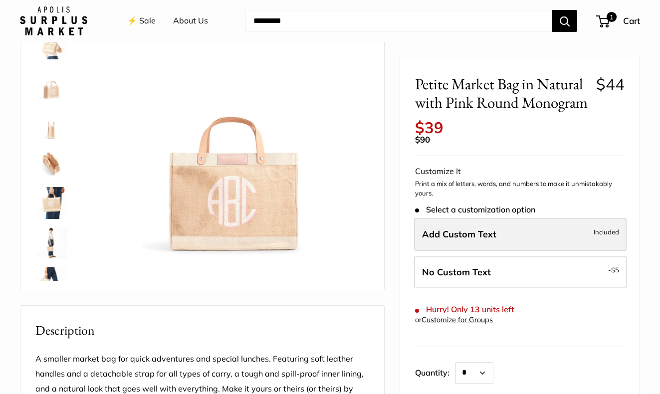
click at [462, 240] on span "Add Custom Text" at bounding box center [459, 234] width 74 height 11
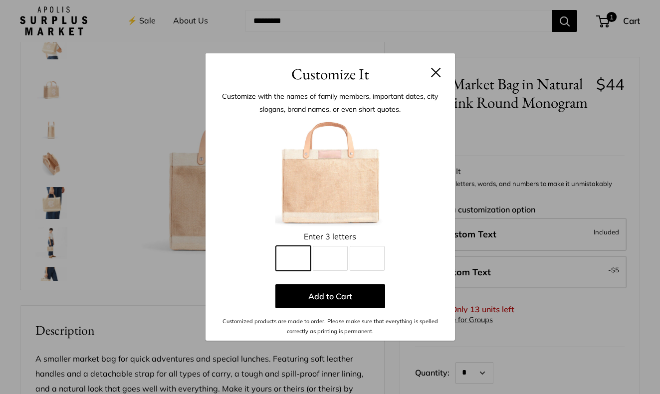
click at [295, 250] on input "Line 1" at bounding box center [293, 258] width 35 height 25
type input "*"
click at [333, 258] on input "Line 2" at bounding box center [330, 258] width 35 height 25
type input "*"
click at [360, 265] on input "Line 3" at bounding box center [367, 258] width 35 height 25
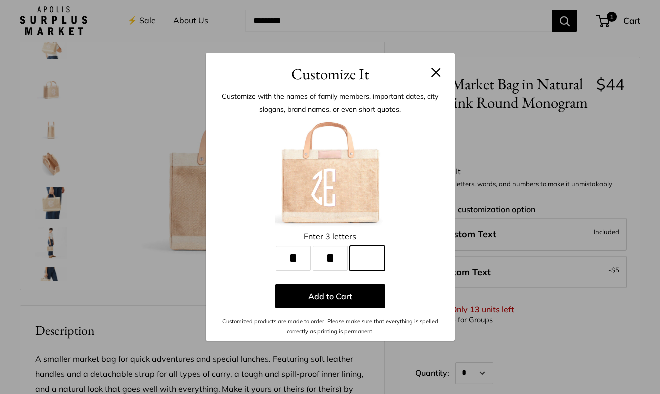
type input "*"
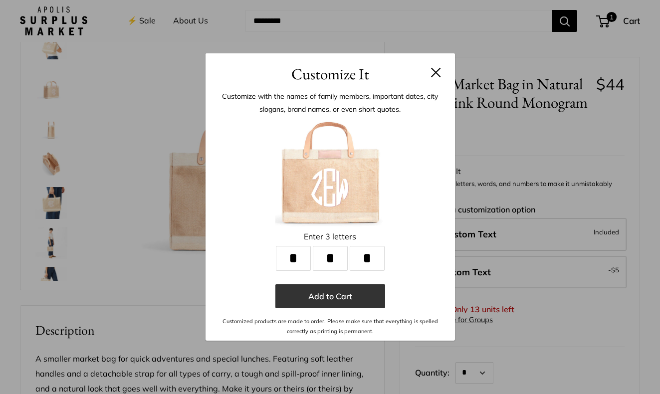
click at [319, 299] on button "Add to Cart" at bounding box center [330, 296] width 110 height 24
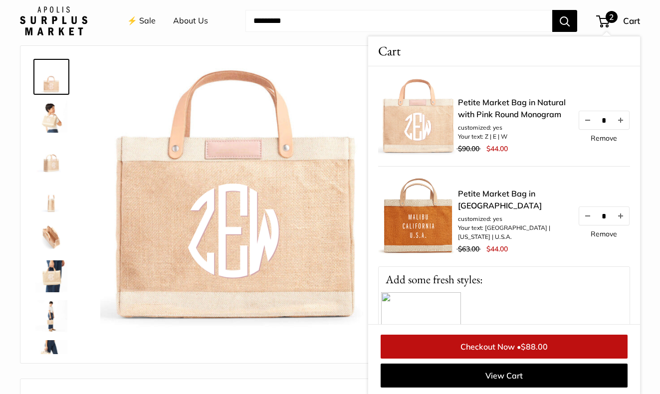
scroll to position [34, 0]
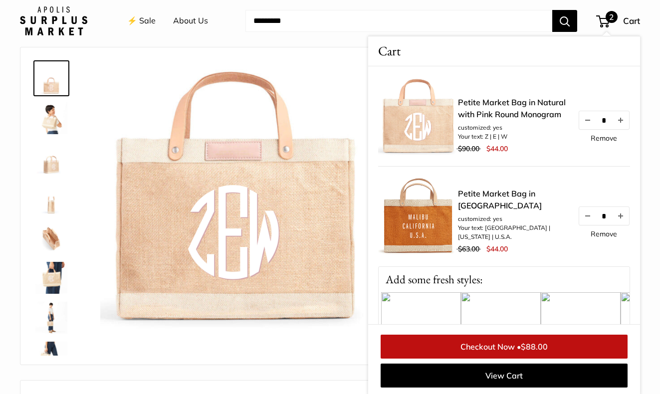
click at [161, 92] on img at bounding box center [234, 196] width 269 height 269
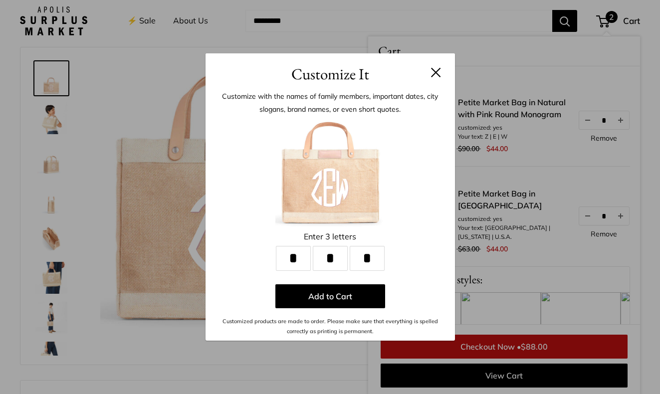
click at [439, 77] on button at bounding box center [436, 72] width 10 height 10
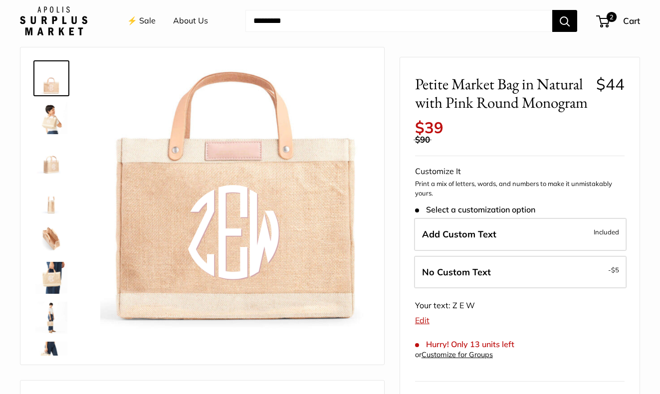
click at [47, 123] on img at bounding box center [51, 118] width 32 height 32
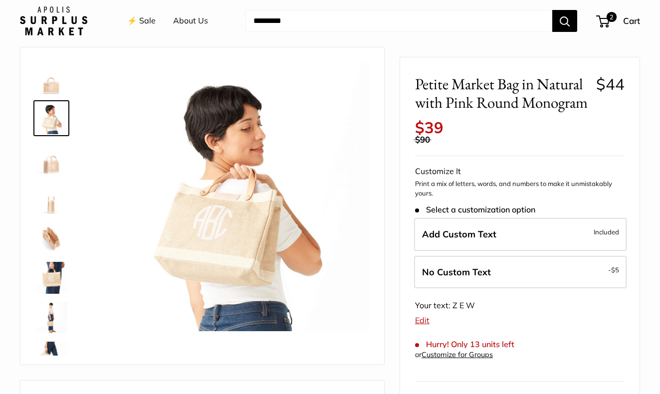
click at [56, 88] on img at bounding box center [51, 78] width 32 height 32
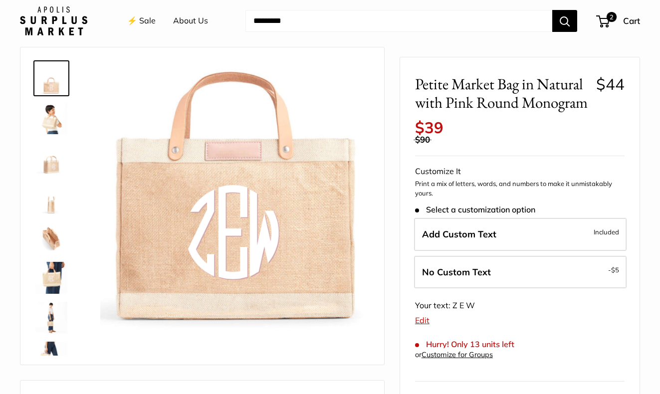
click at [56, 120] on img at bounding box center [51, 118] width 32 height 32
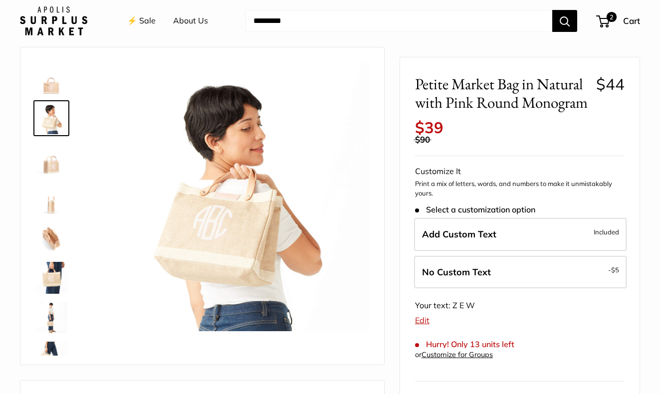
click at [55, 91] on img at bounding box center [51, 78] width 32 height 32
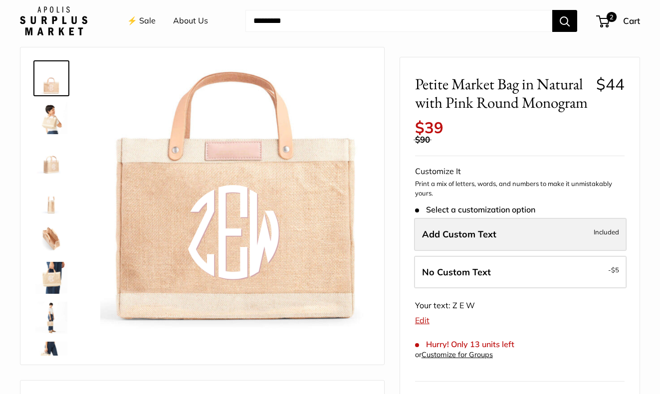
click at [468, 240] on span "Add Custom Text" at bounding box center [459, 234] width 74 height 11
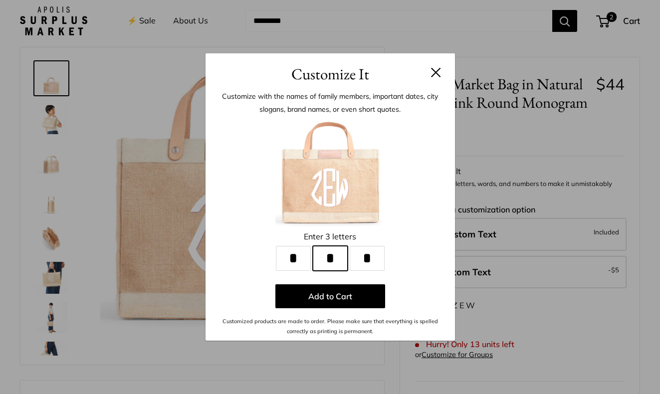
click at [329, 252] on input "*" at bounding box center [330, 258] width 35 height 25
click at [342, 256] on input "*" at bounding box center [330, 258] width 35 height 25
type input "*"
click at [303, 262] on input "*" at bounding box center [293, 258] width 35 height 25
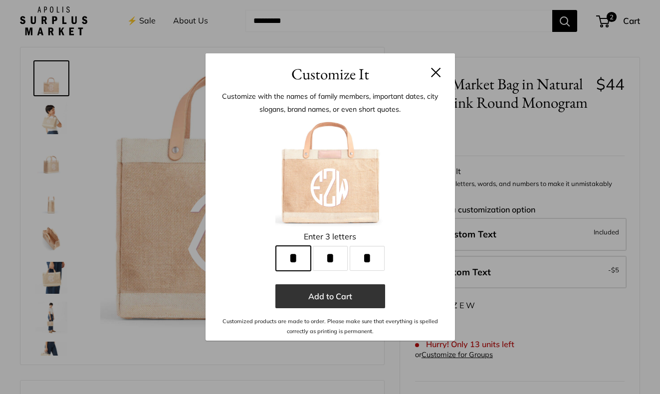
type input "*"
drag, startPoint x: 327, startPoint y: 299, endPoint x: 320, endPoint y: 306, distance: 9.9
click at [320, 306] on button "Add to Cart" at bounding box center [330, 296] width 110 height 24
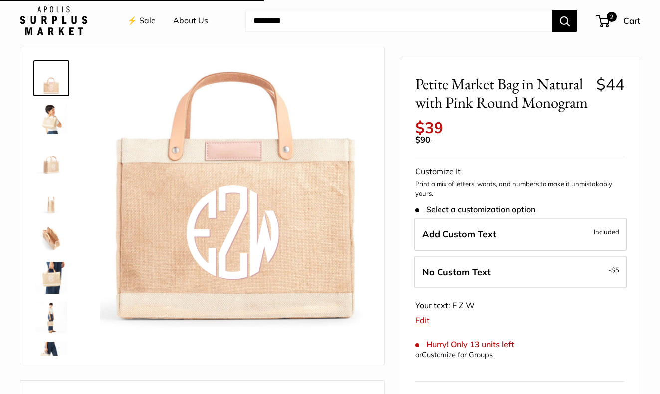
click at [316, 306] on img at bounding box center [234, 196] width 269 height 269
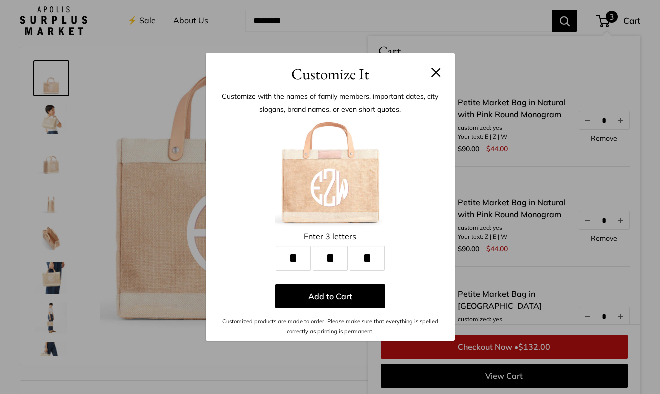
click at [435, 73] on button at bounding box center [436, 72] width 10 height 10
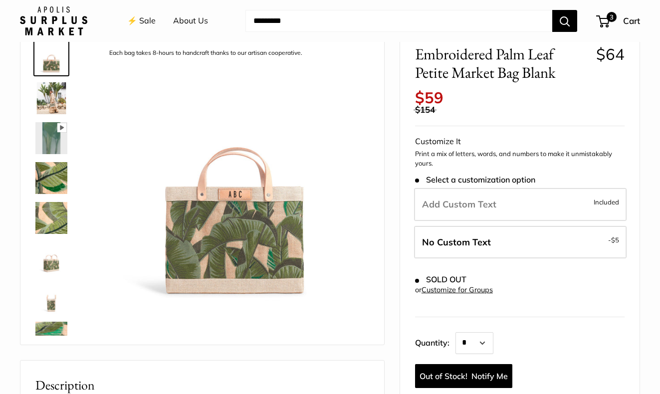
scroll to position [56, 0]
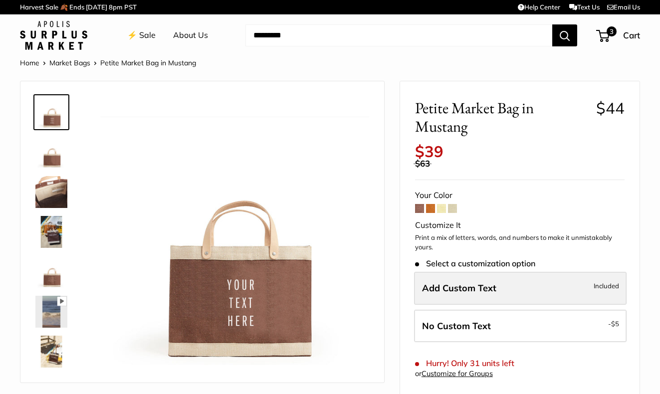
click at [452, 294] on span "Add Custom Text" at bounding box center [459, 287] width 74 height 11
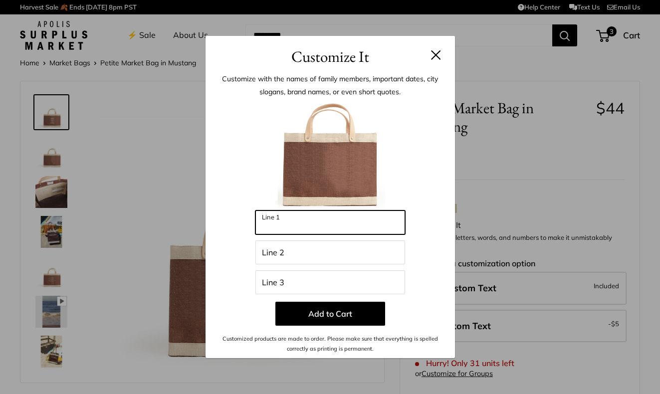
click at [335, 228] on input "Line 1" at bounding box center [330, 223] width 150 height 24
type input "******"
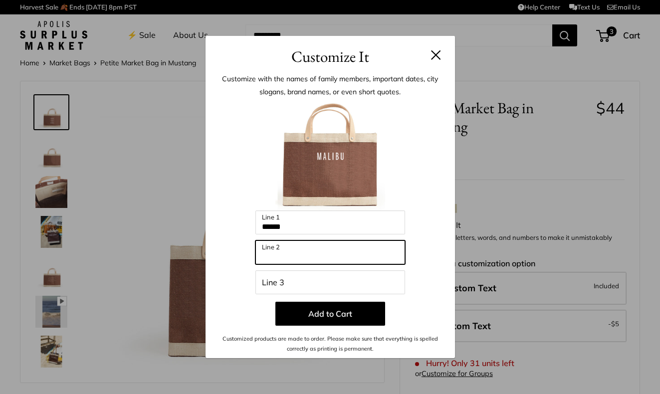
click at [327, 253] on input "Line 2" at bounding box center [330, 252] width 150 height 24
type input "**********"
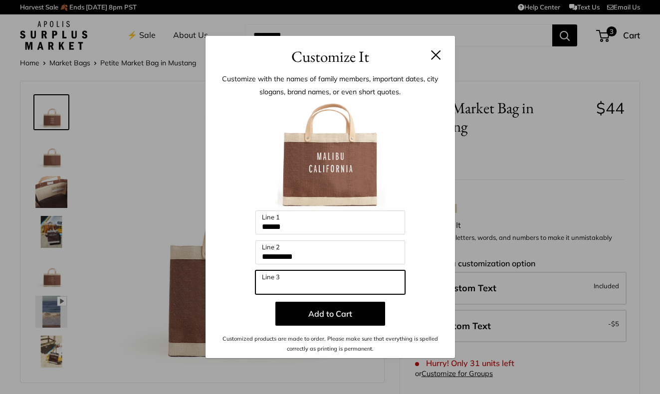
click at [316, 280] on input "Line 3" at bounding box center [330, 282] width 150 height 24
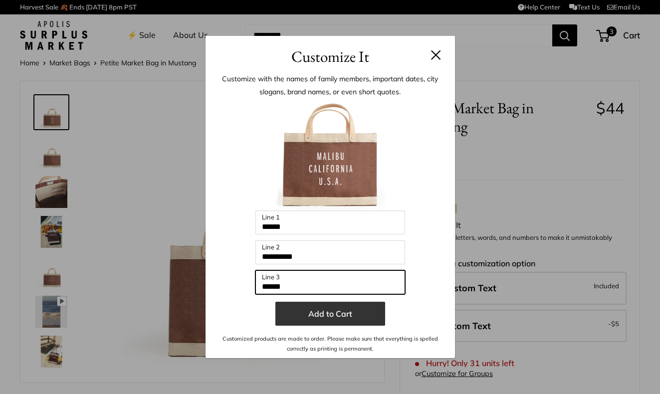
type input "******"
click at [334, 313] on button "Add to Cart" at bounding box center [330, 314] width 110 height 24
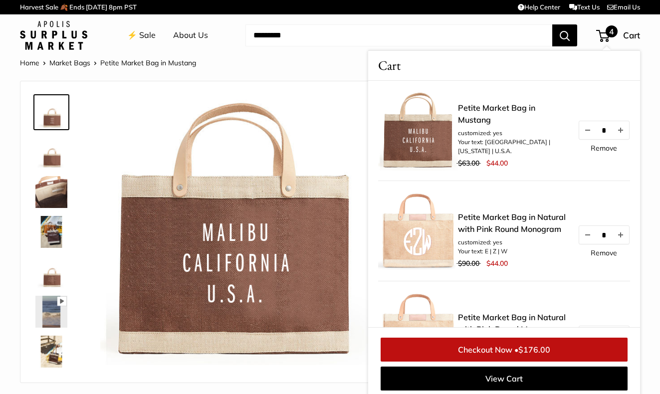
click at [597, 252] on link "Remove" at bounding box center [604, 252] width 26 height 7
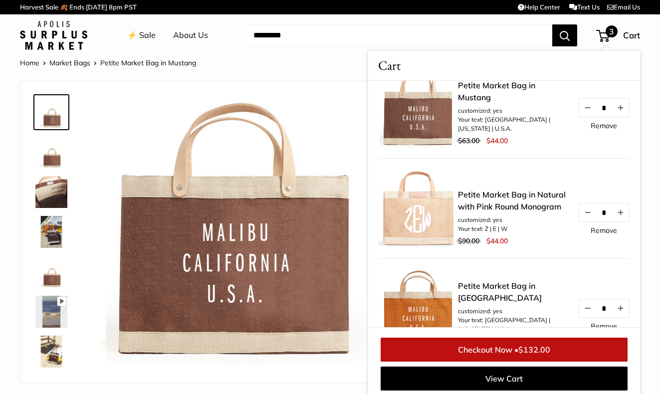
scroll to position [51, 0]
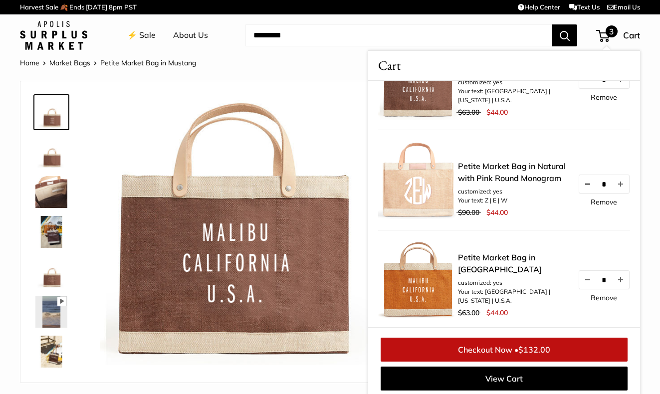
click at [590, 184] on button "Decrease quantity by 1" at bounding box center [587, 184] width 17 height 18
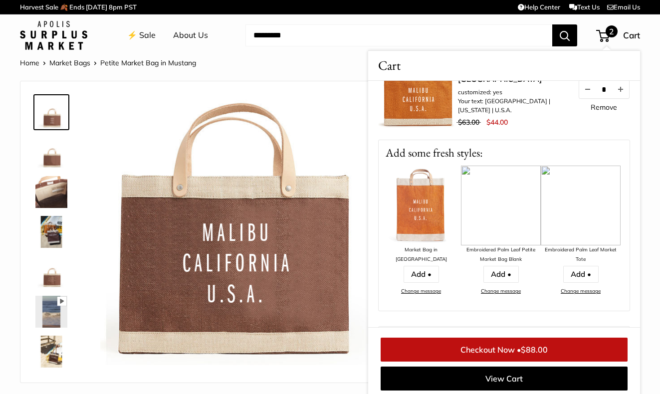
scroll to position [142, 0]
click at [499, 355] on link "Checkout Now • $88.00" at bounding box center [504, 350] width 247 height 24
